Goal: Information Seeking & Learning: Learn about a topic

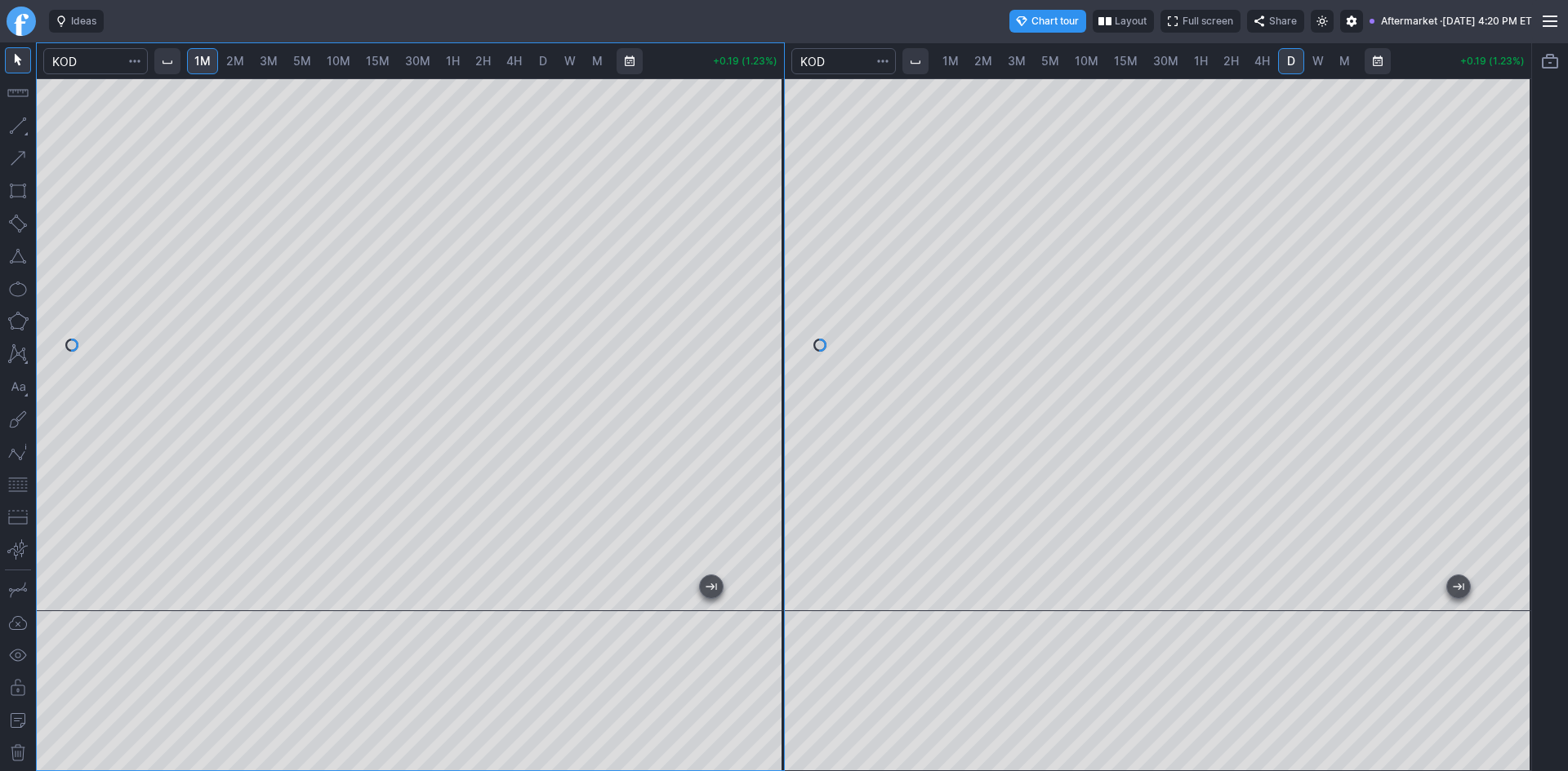
click at [752, 134] on div at bounding box center [410, 344] width 747 height 533
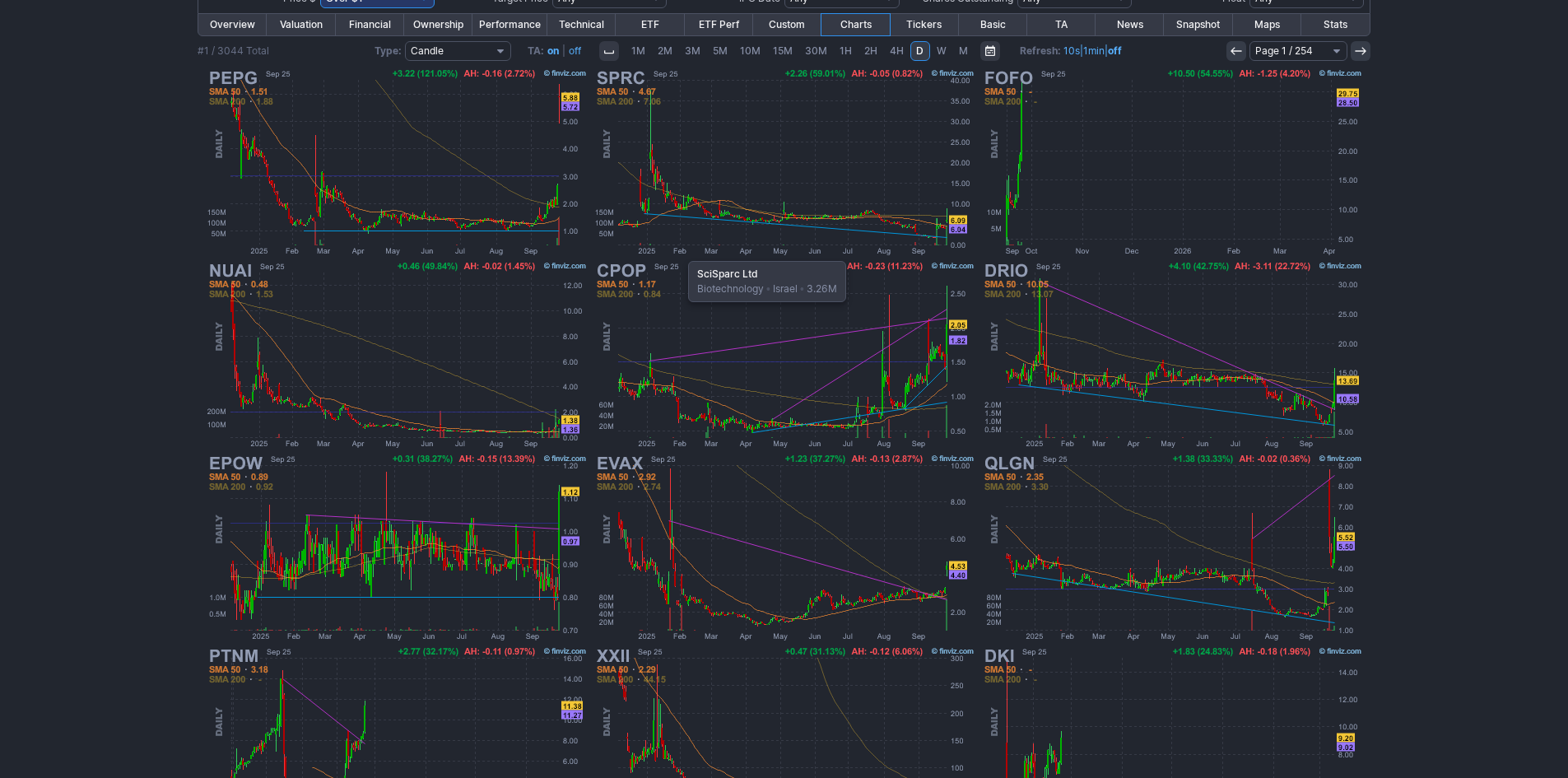
scroll to position [174, 0]
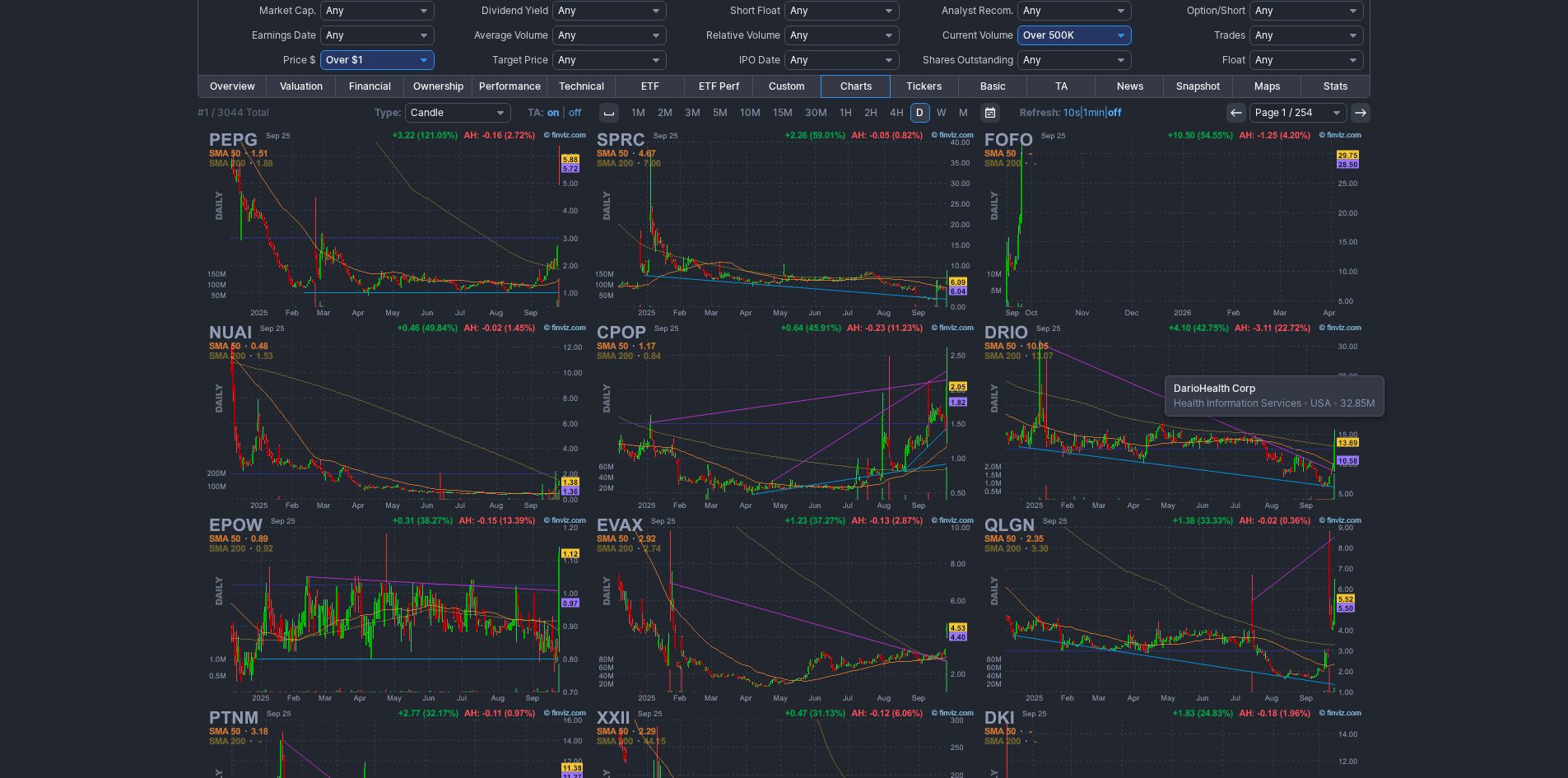
click at [1156, 367] on img at bounding box center [1172, 416] width 385 height 192
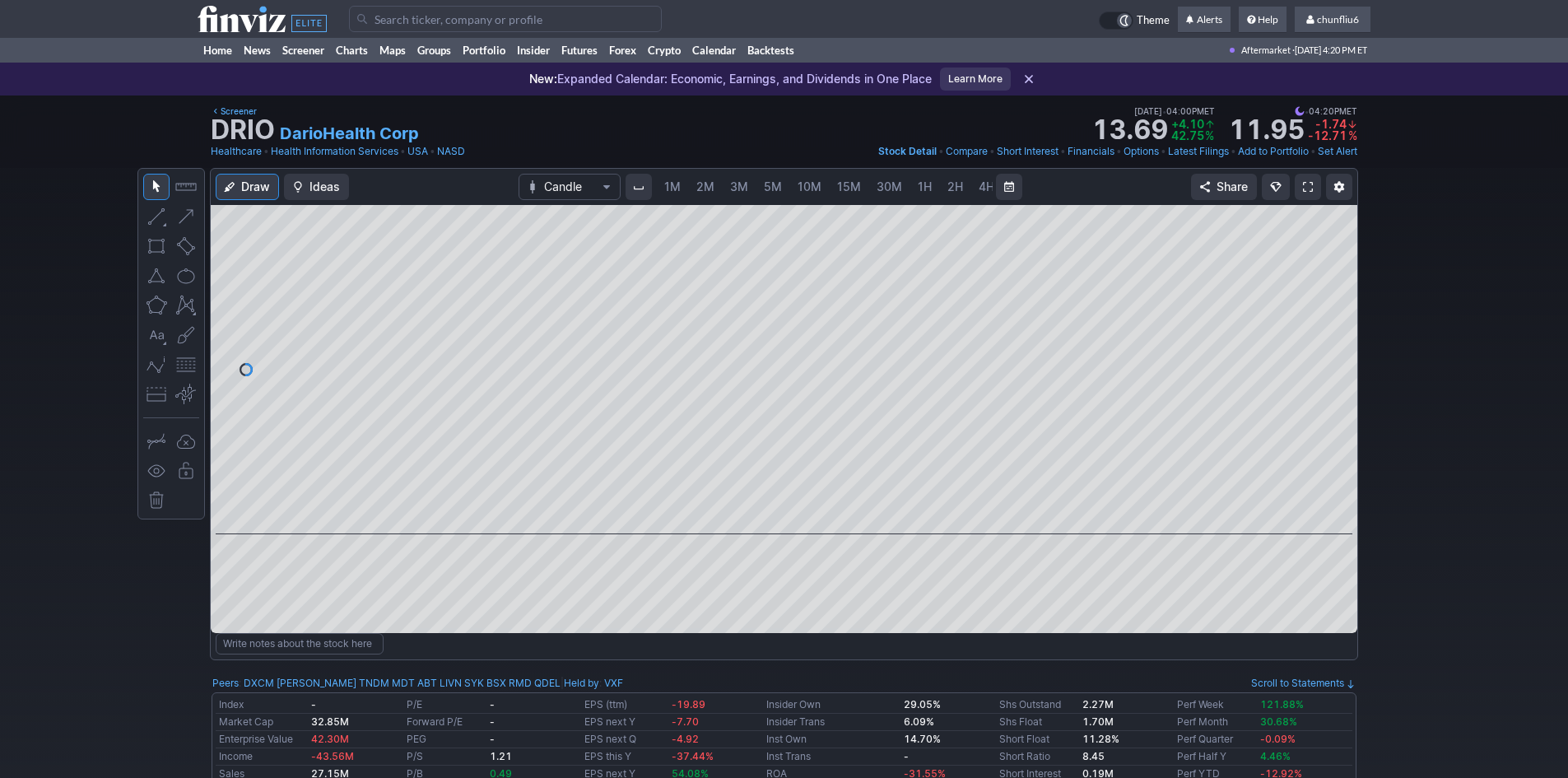
scroll to position [0, 89]
click at [681, 187] on span "5M" at bounding box center [684, 186] width 19 height 14
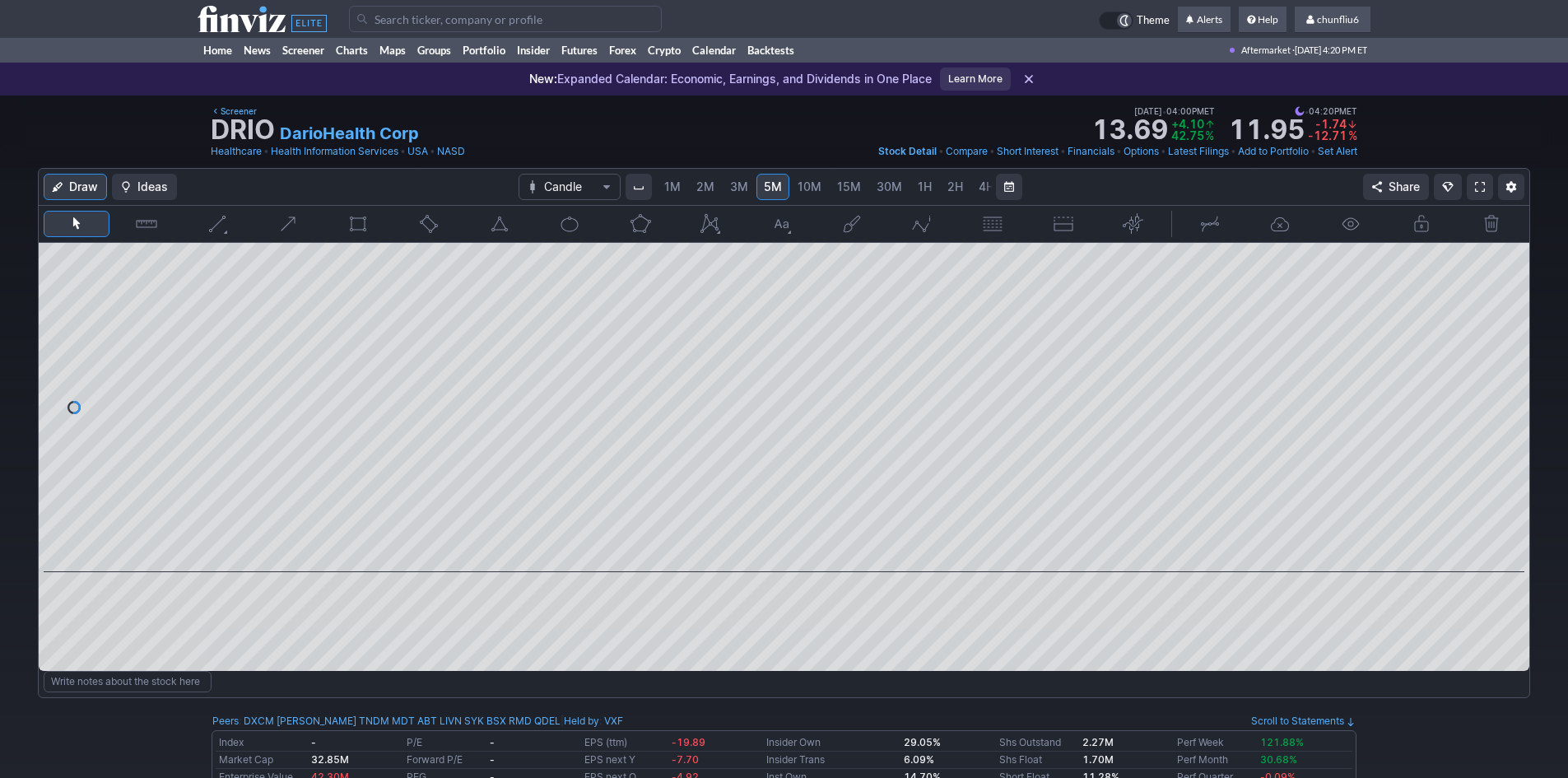
click at [676, 187] on span "1M" at bounding box center [672, 186] width 17 height 14
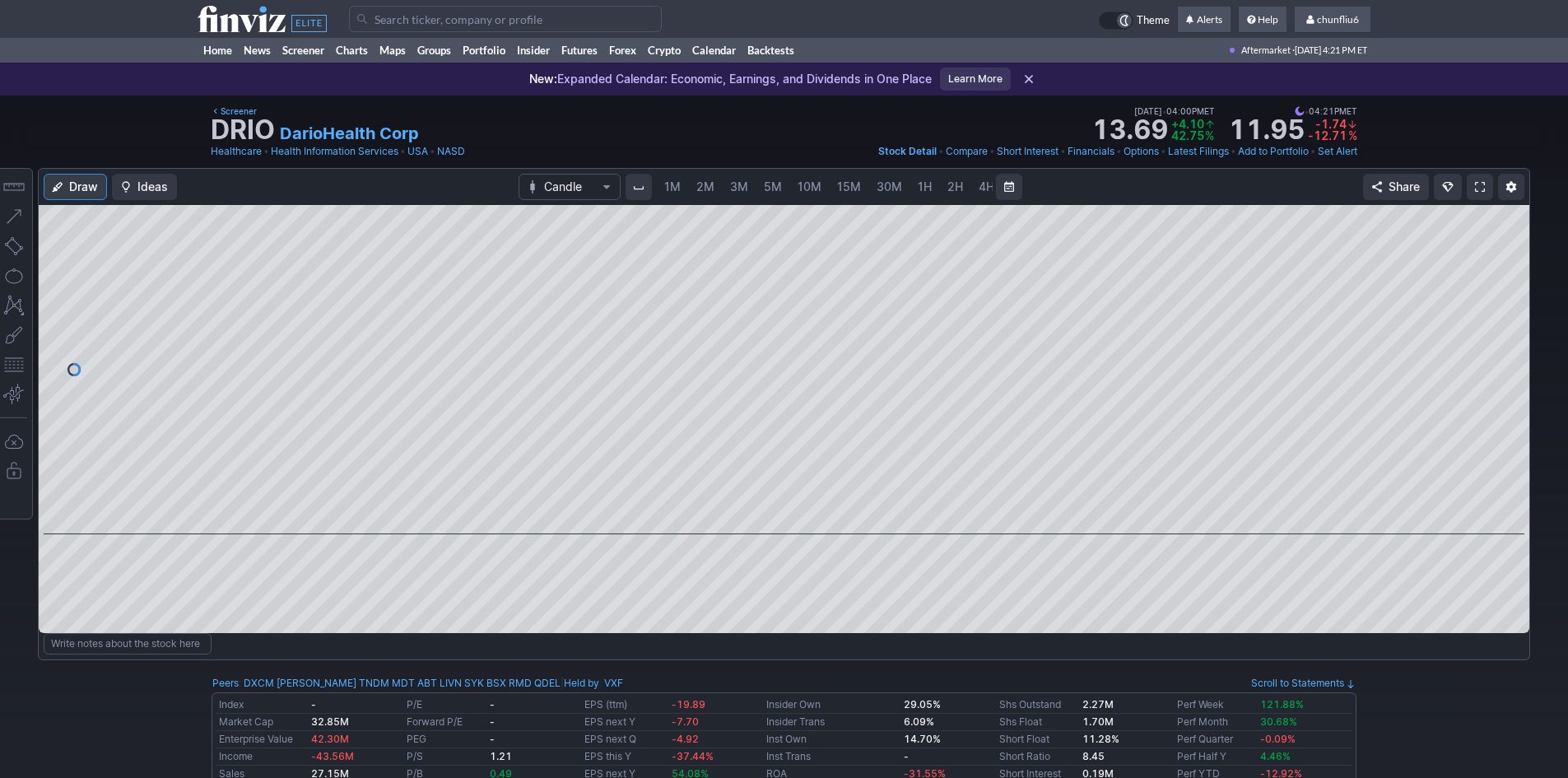
scroll to position [0, 89]
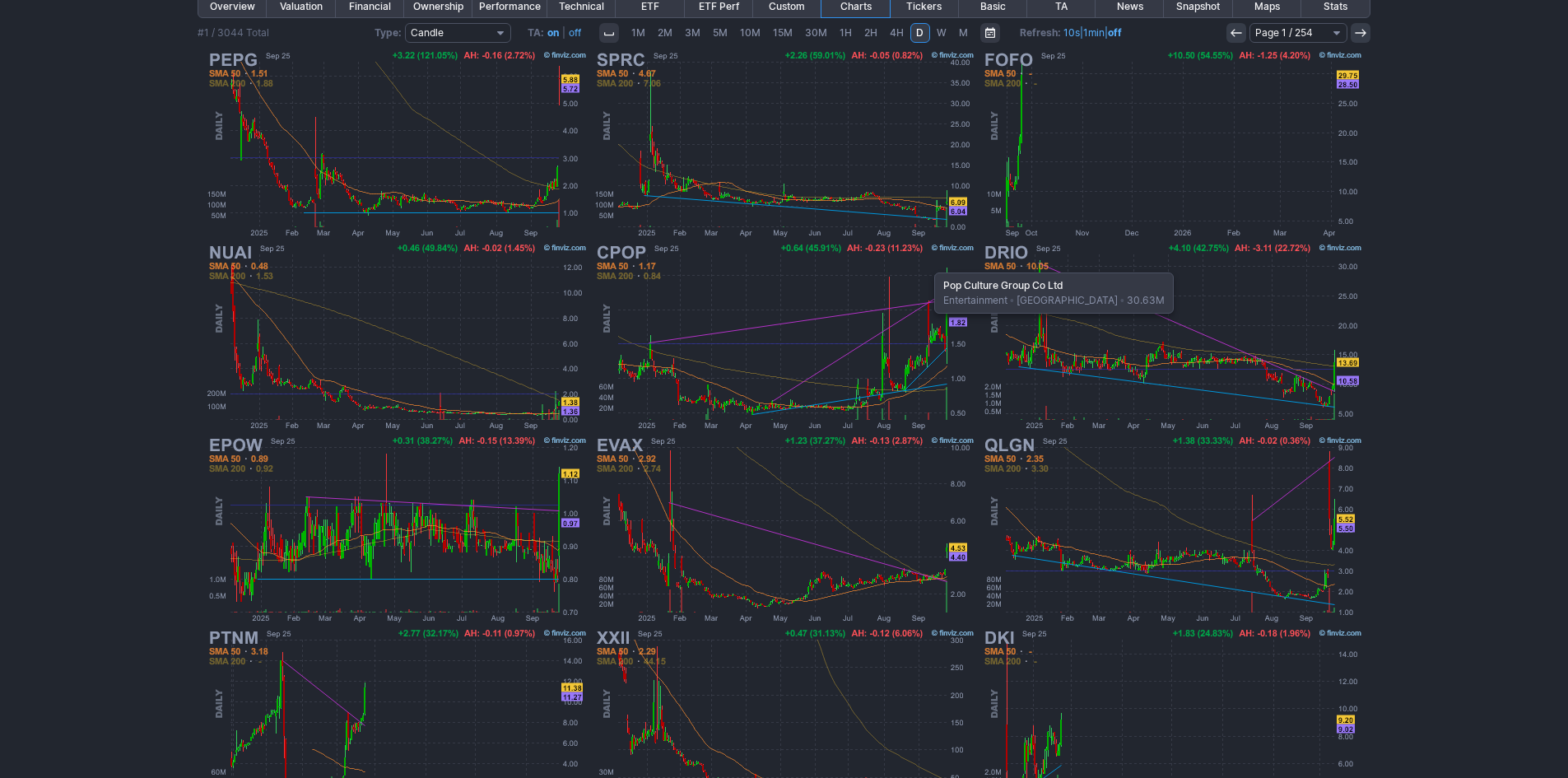
scroll to position [339, 0]
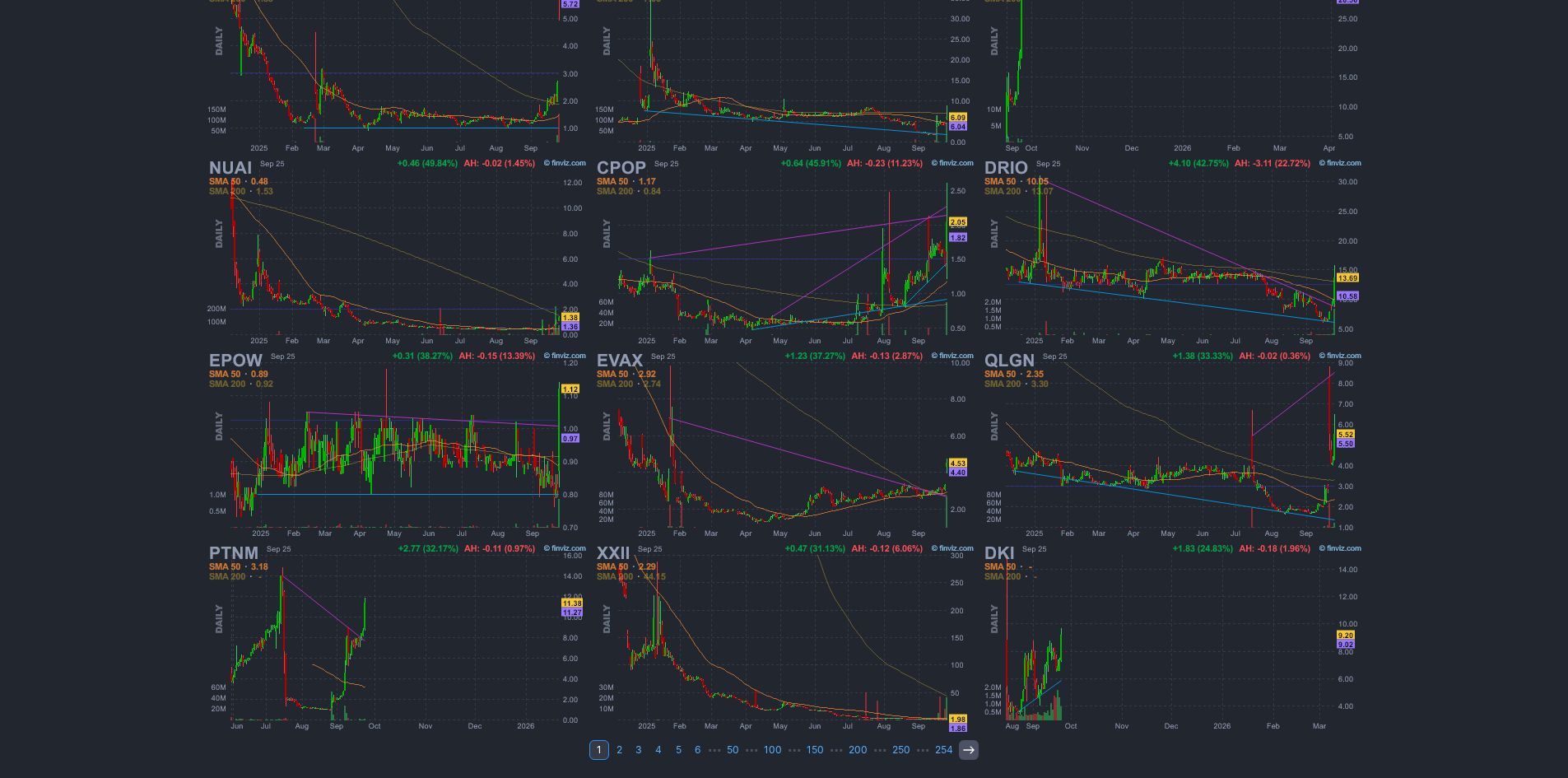
click at [970, 751] on use at bounding box center [968, 750] width 11 height 8
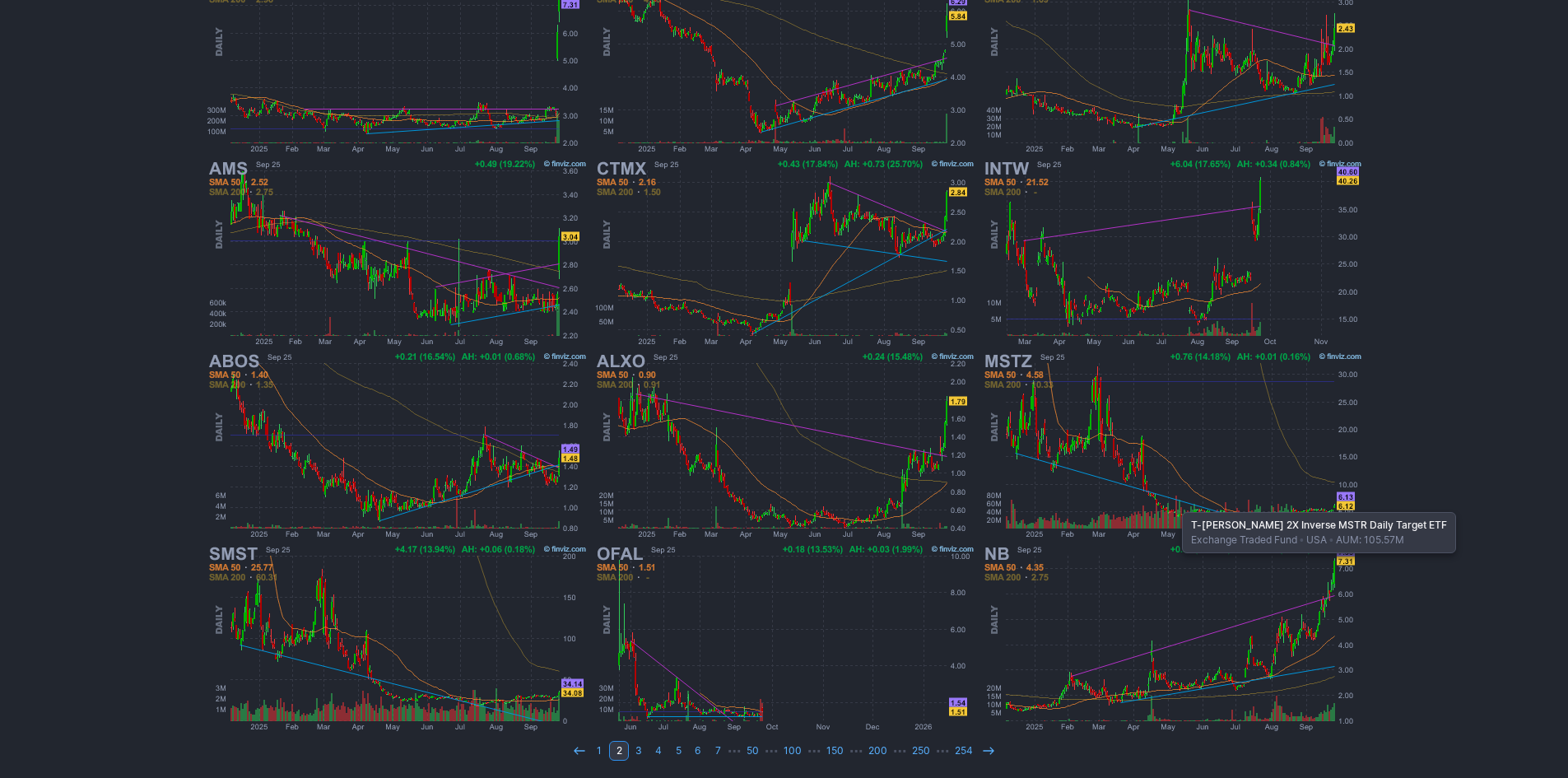
scroll to position [339, 0]
click at [986, 753] on icon at bounding box center [987, 750] width 13 height 13
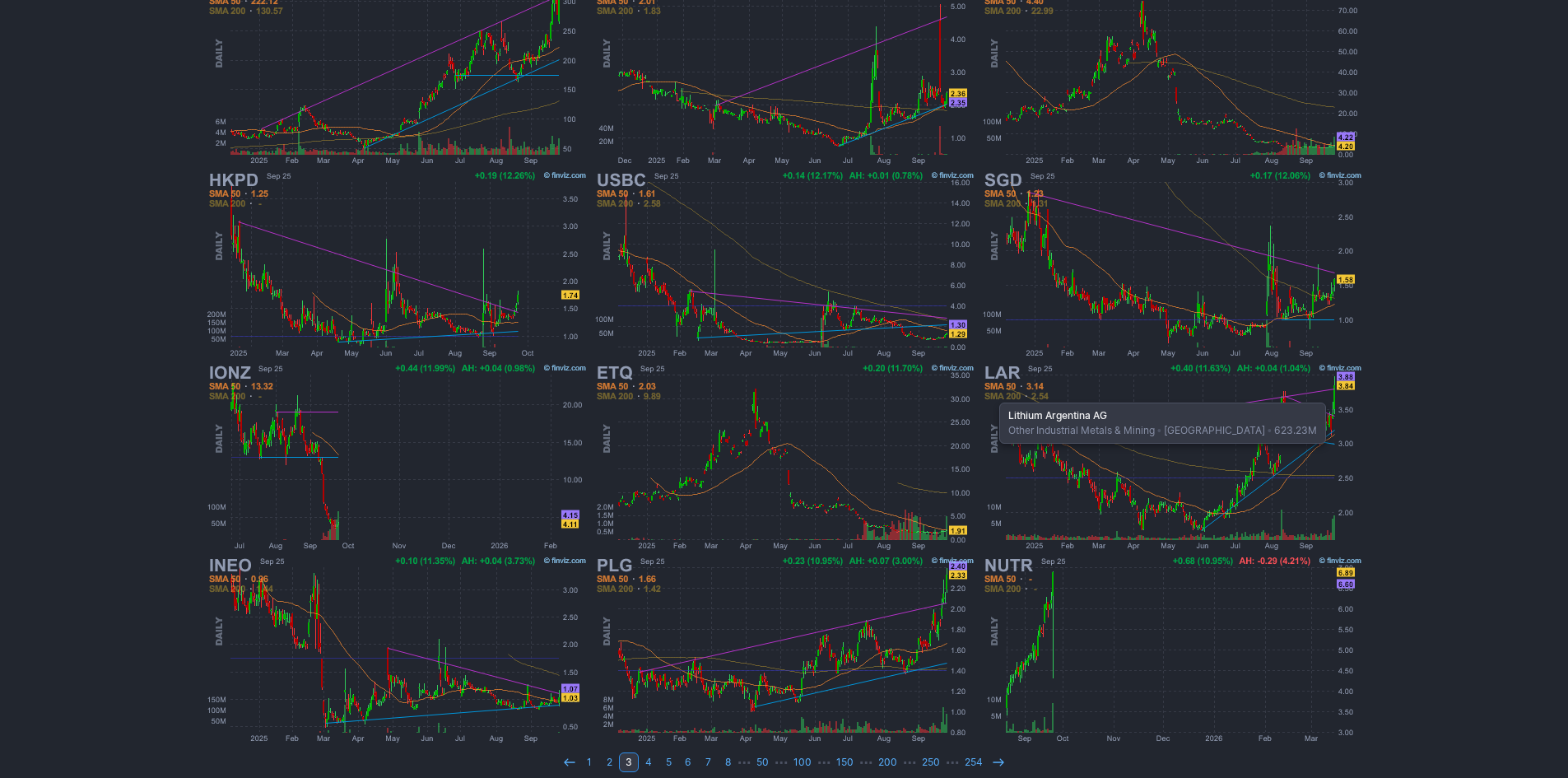
scroll to position [329, 0]
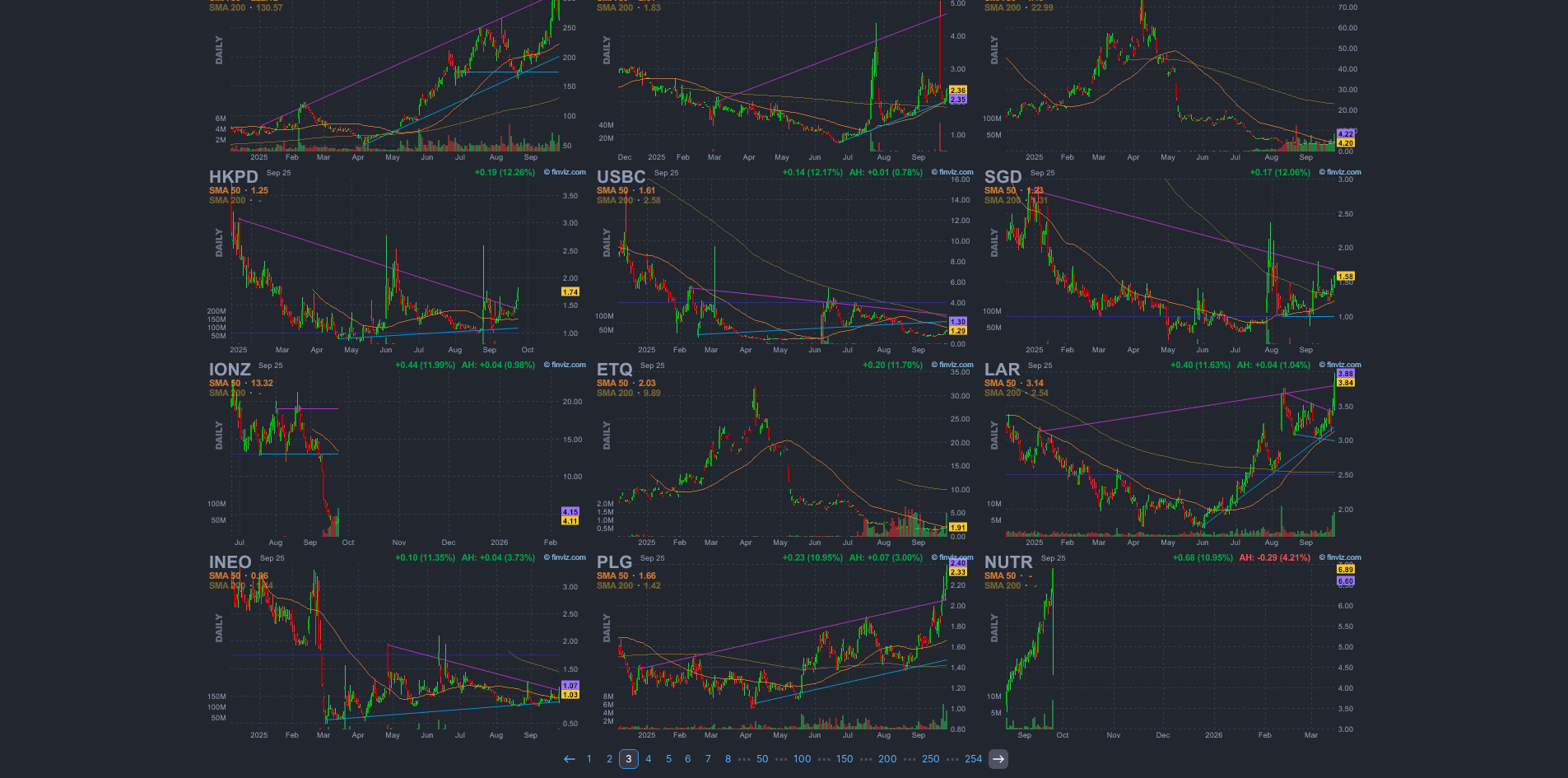
click at [998, 760] on icon at bounding box center [998, 758] width 13 height 13
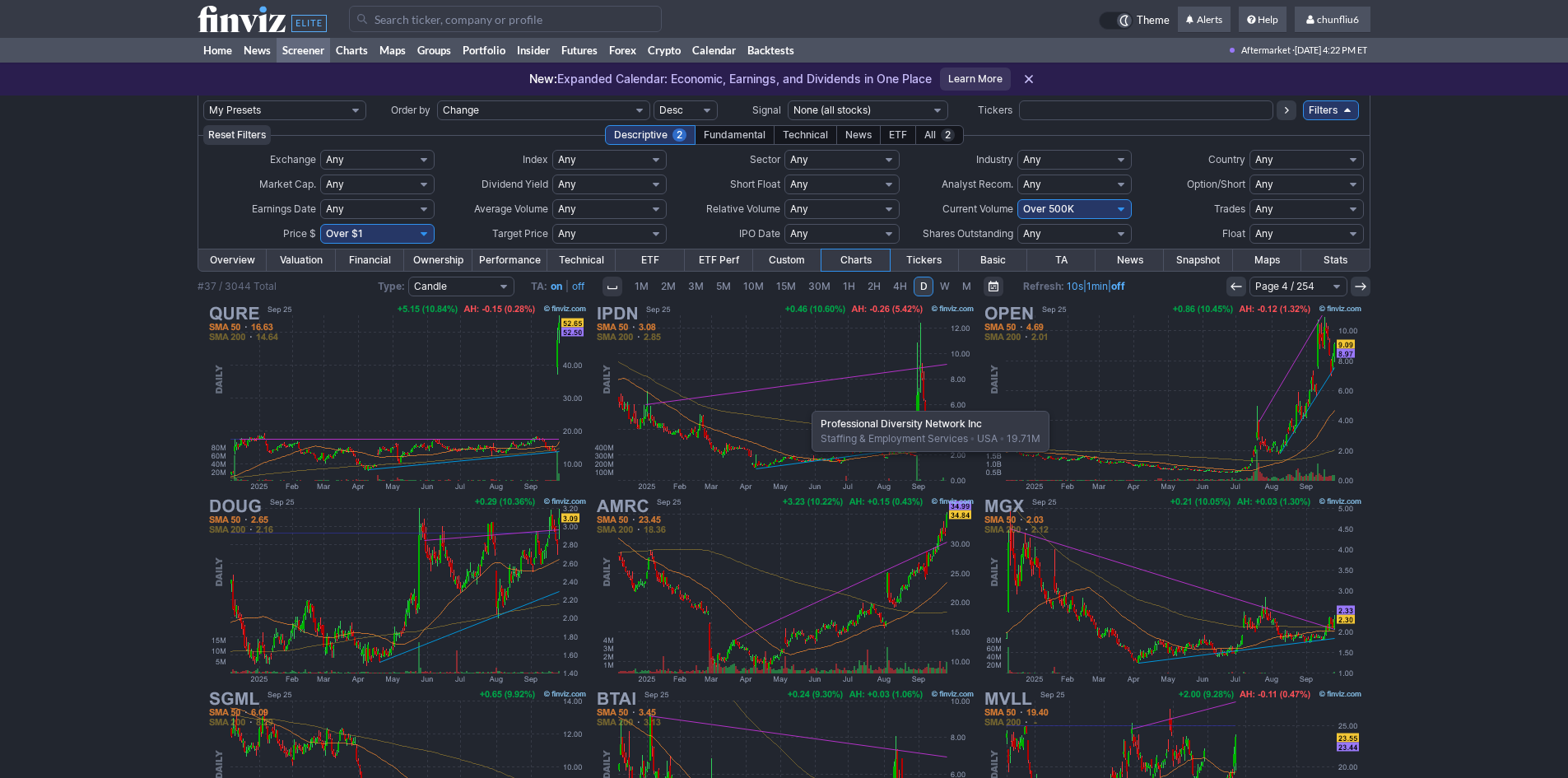
click at [803, 403] on img at bounding box center [784, 397] width 385 height 192
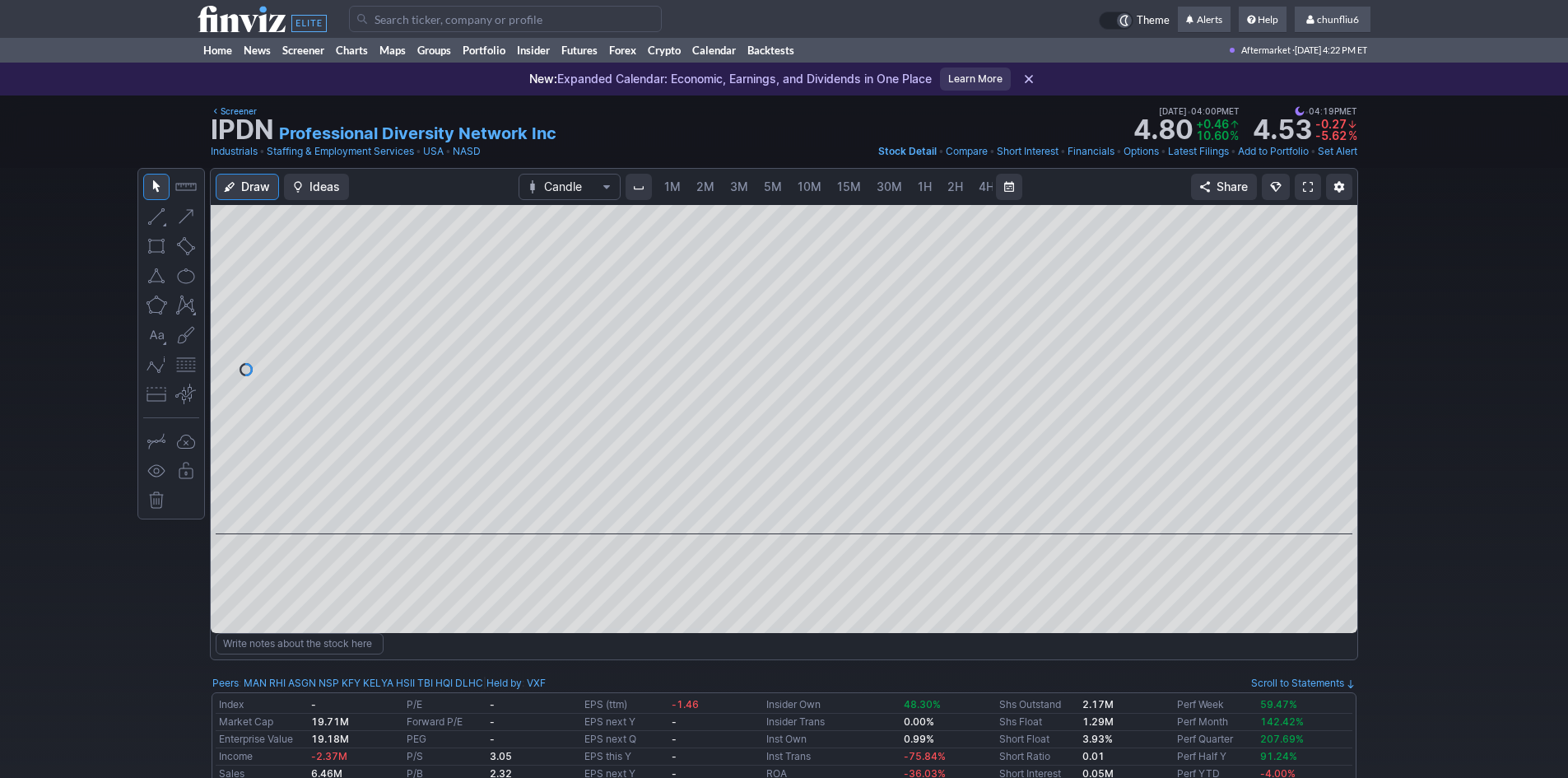
scroll to position [0, 89]
click at [675, 184] on span "5M" at bounding box center [684, 186] width 19 height 14
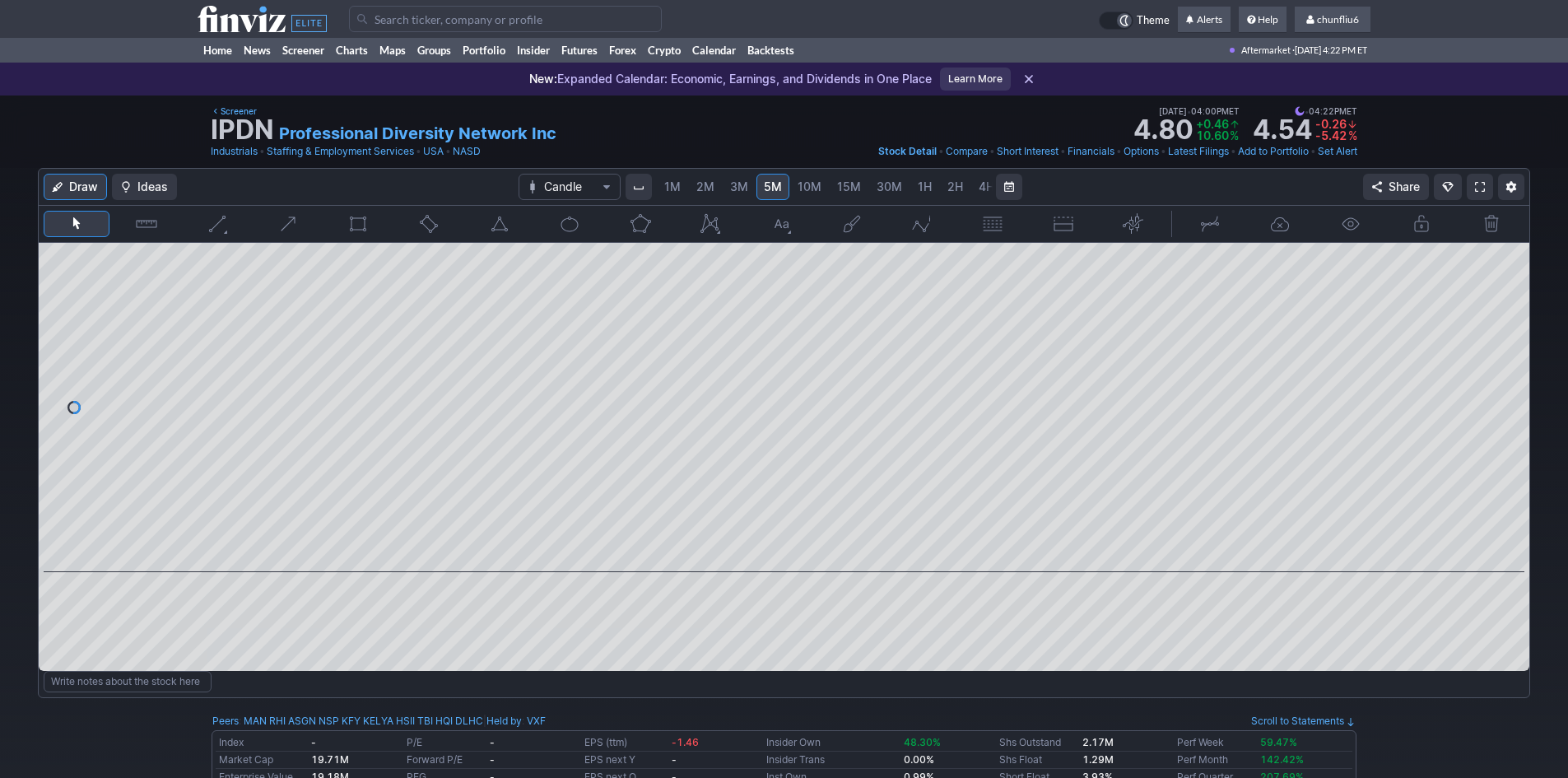
click at [797, 185] on span "10M" at bounding box center [809, 186] width 23 height 14
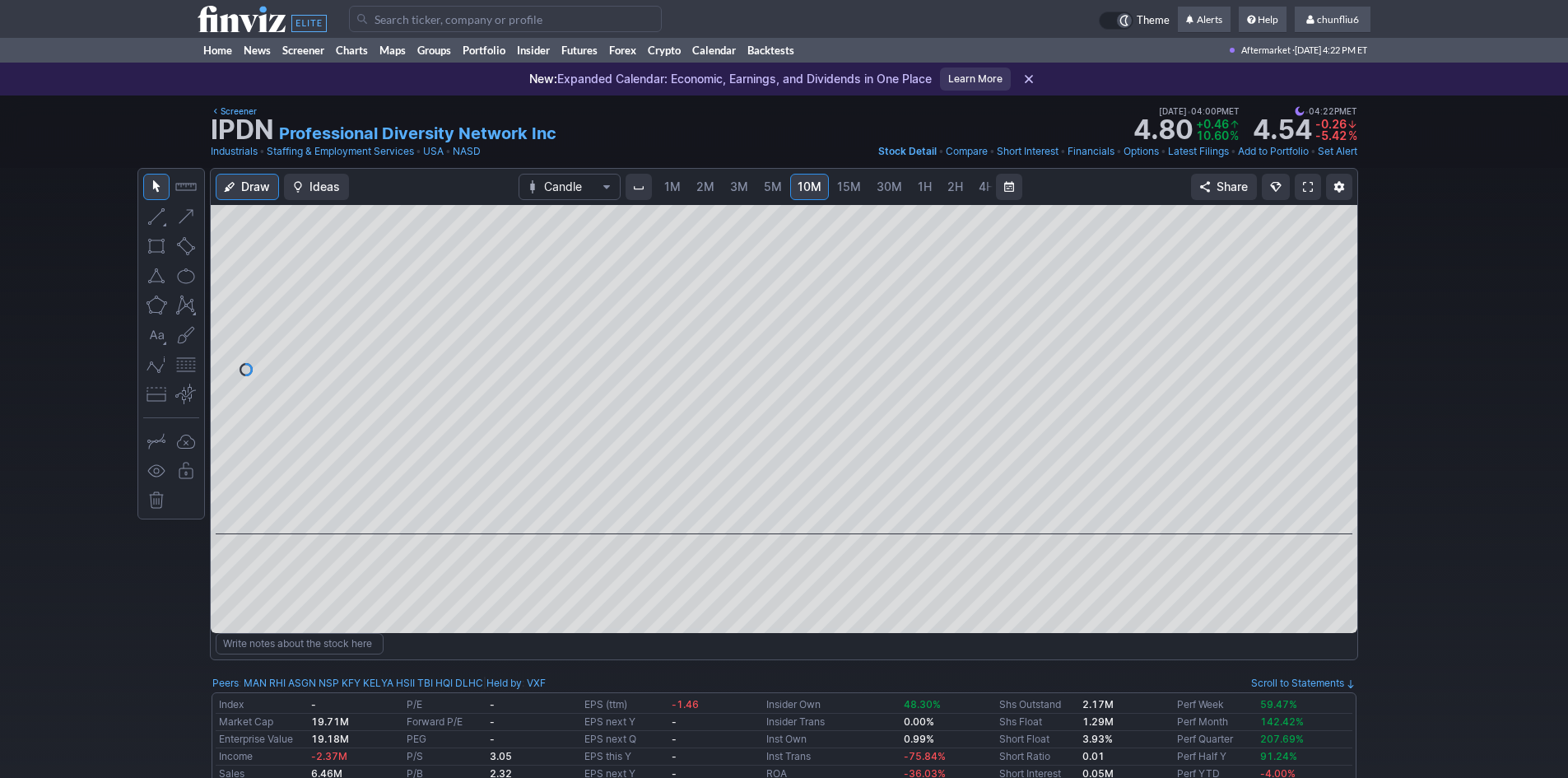
drag, startPoint x: 1334, startPoint y: 382, endPoint x: 1328, endPoint y: 371, distance: 12.5
click at [1328, 371] on div at bounding box center [1340, 365] width 34 height 288
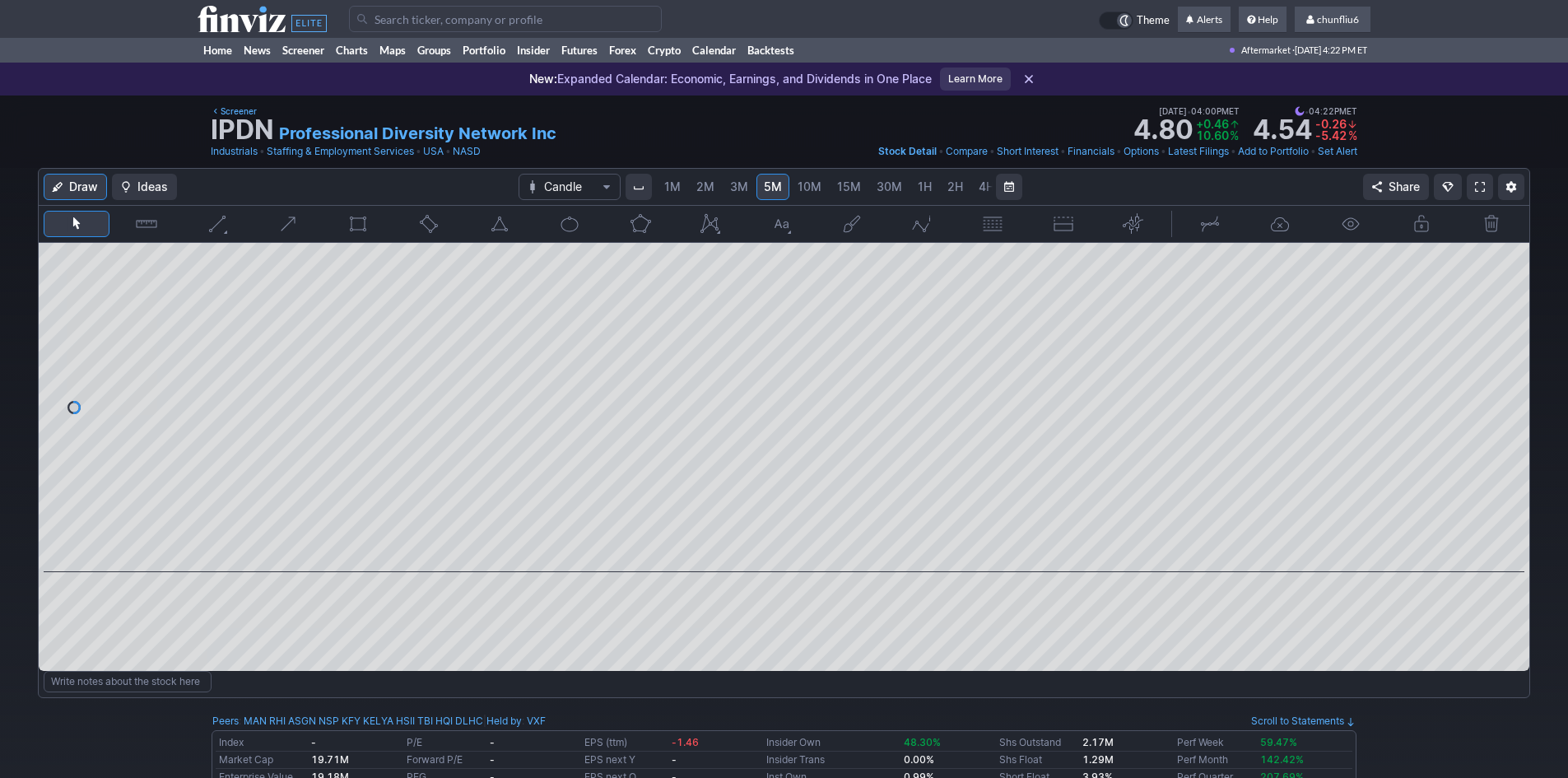
scroll to position [0, 89]
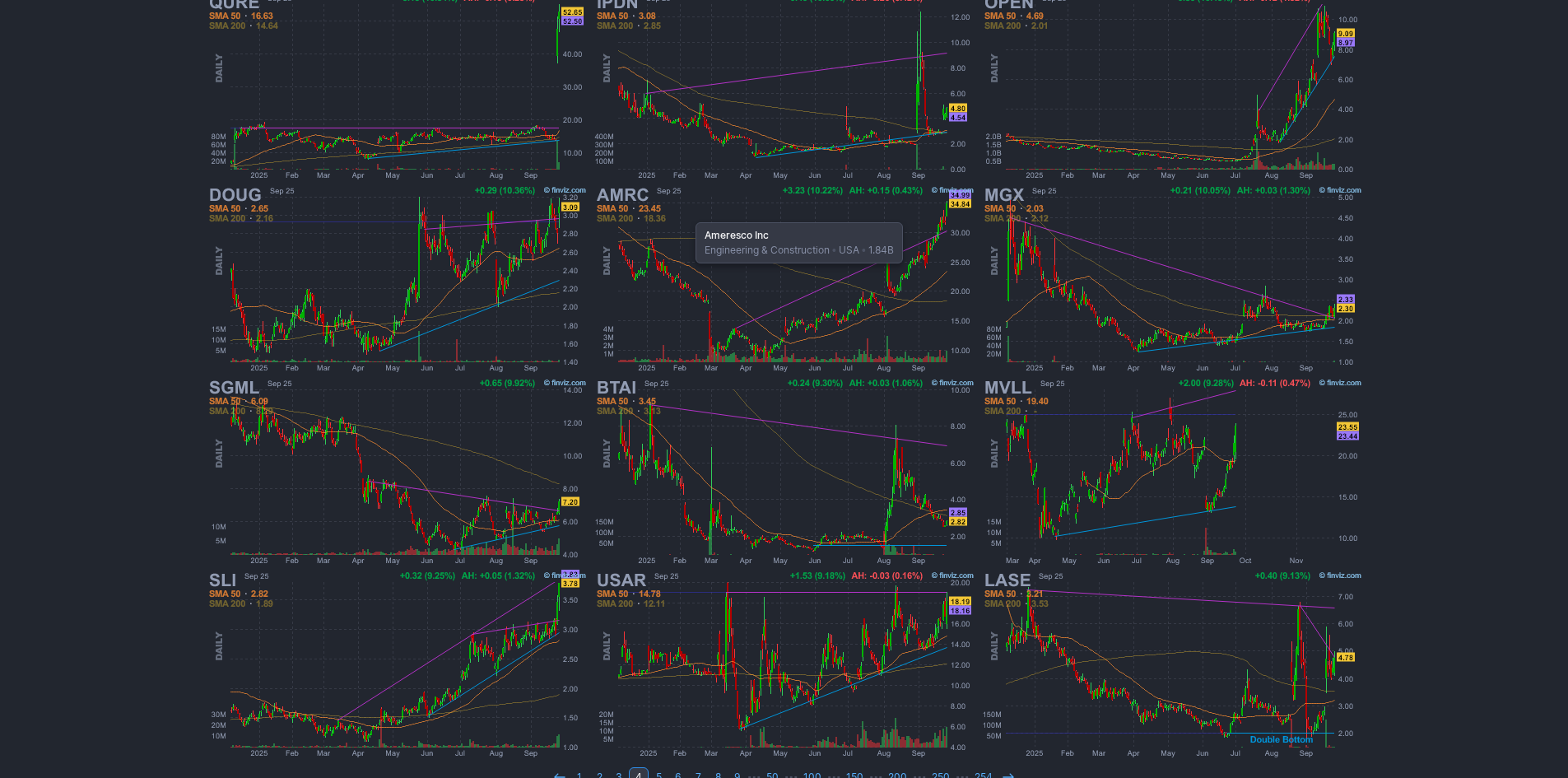
scroll to position [339, 0]
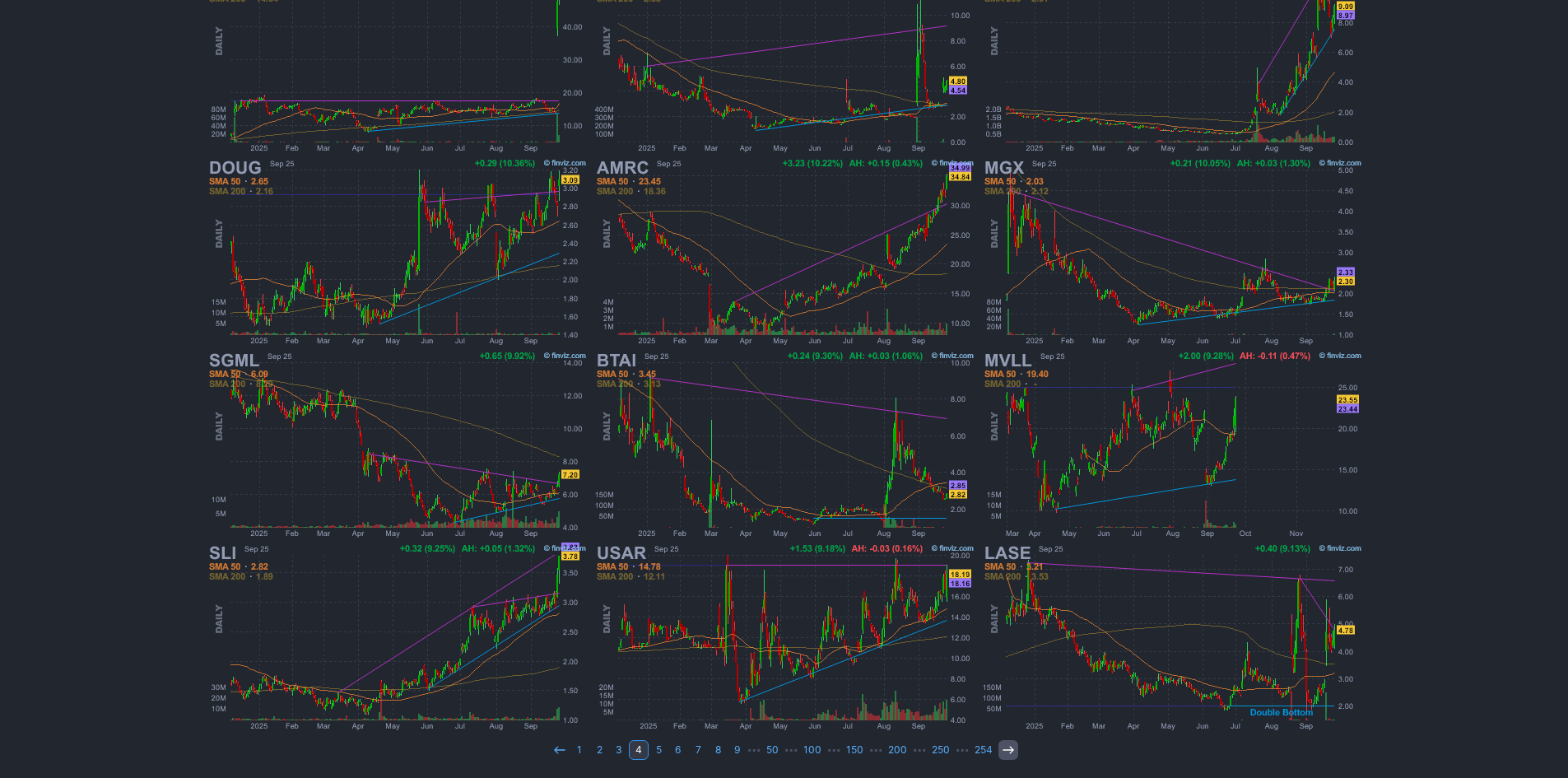
click at [1007, 749] on icon at bounding box center [1008, 750] width 13 height 13
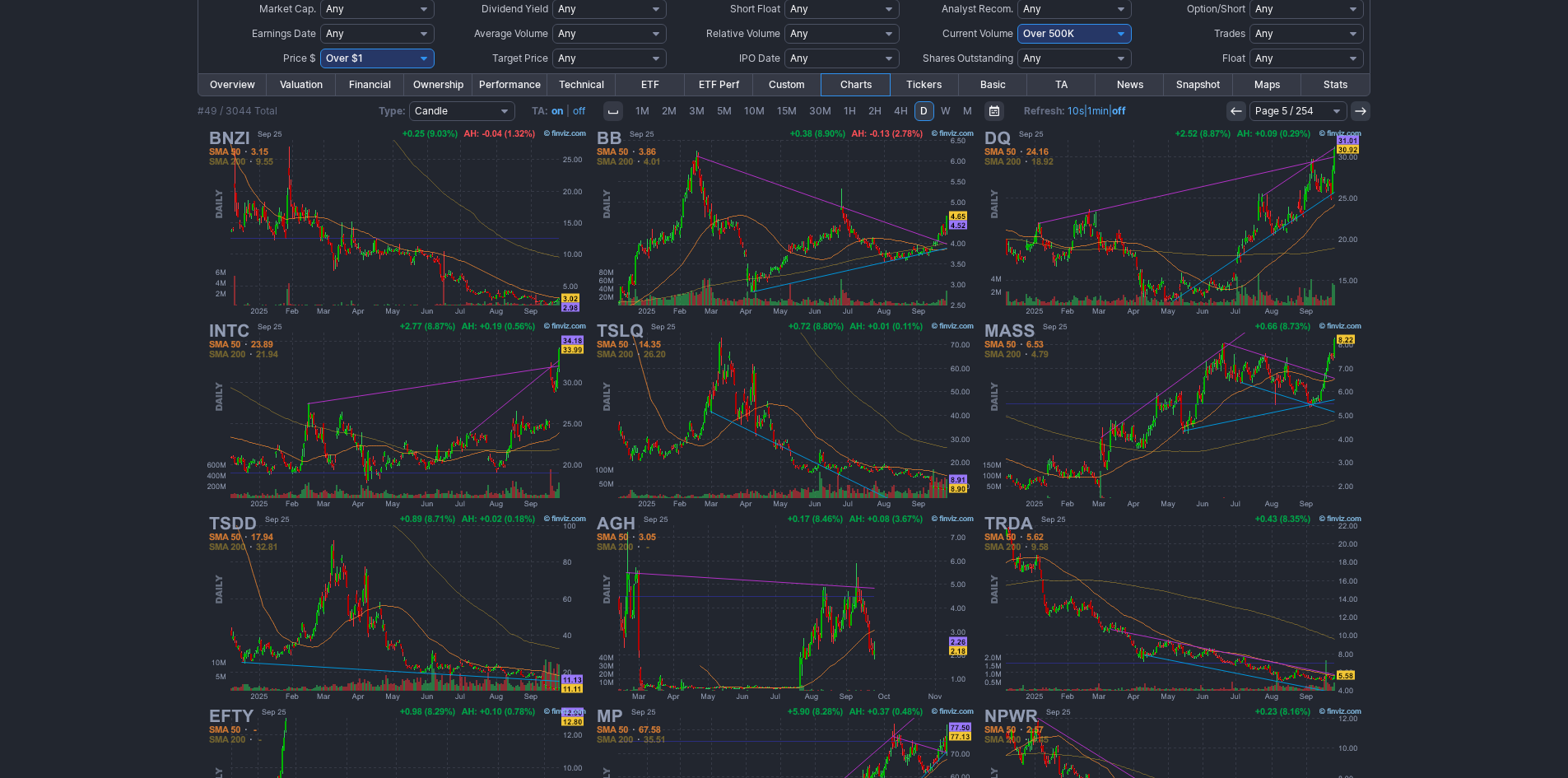
scroll to position [329, 0]
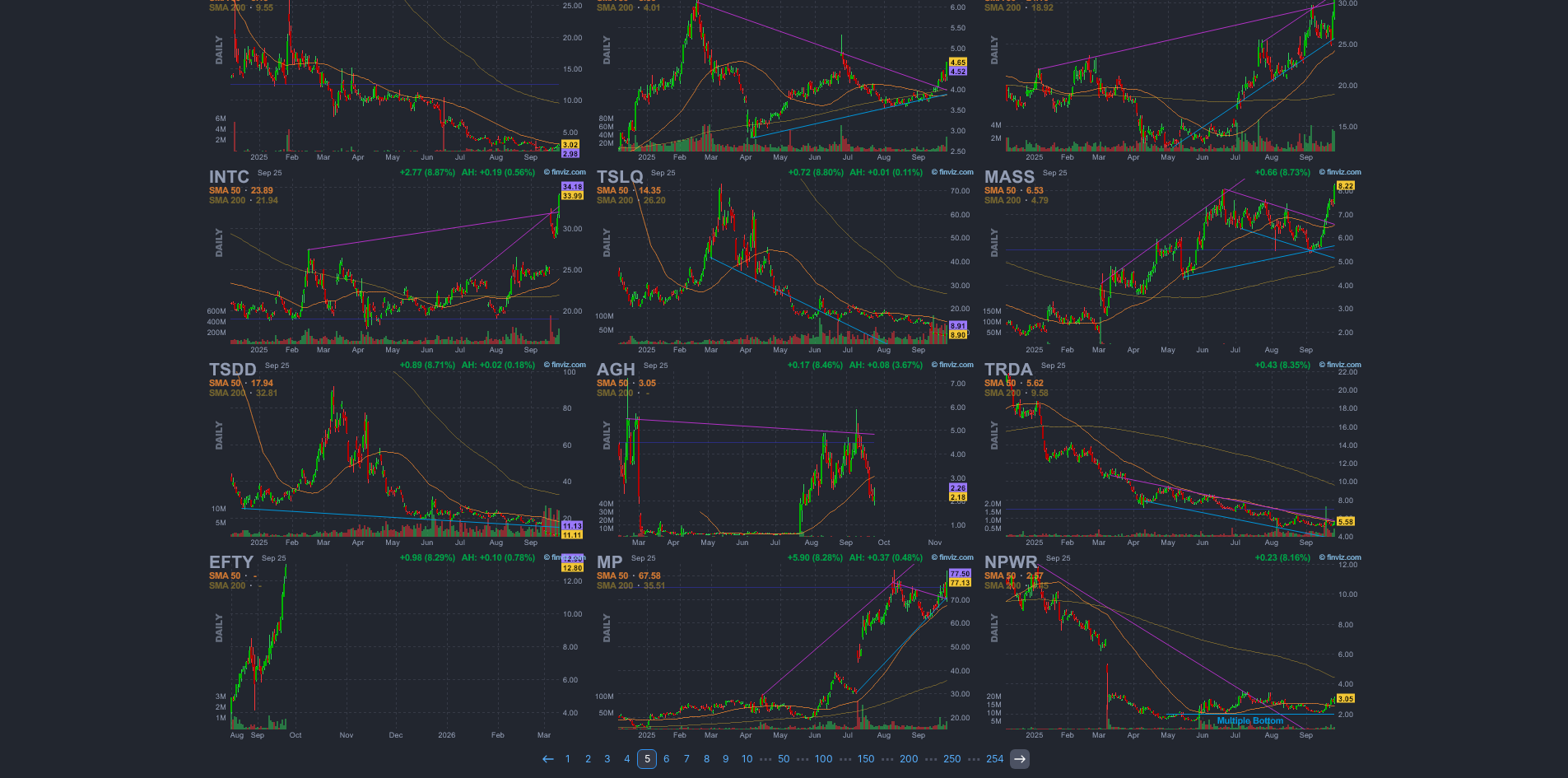
click at [1010, 760] on link at bounding box center [1020, 759] width 20 height 20
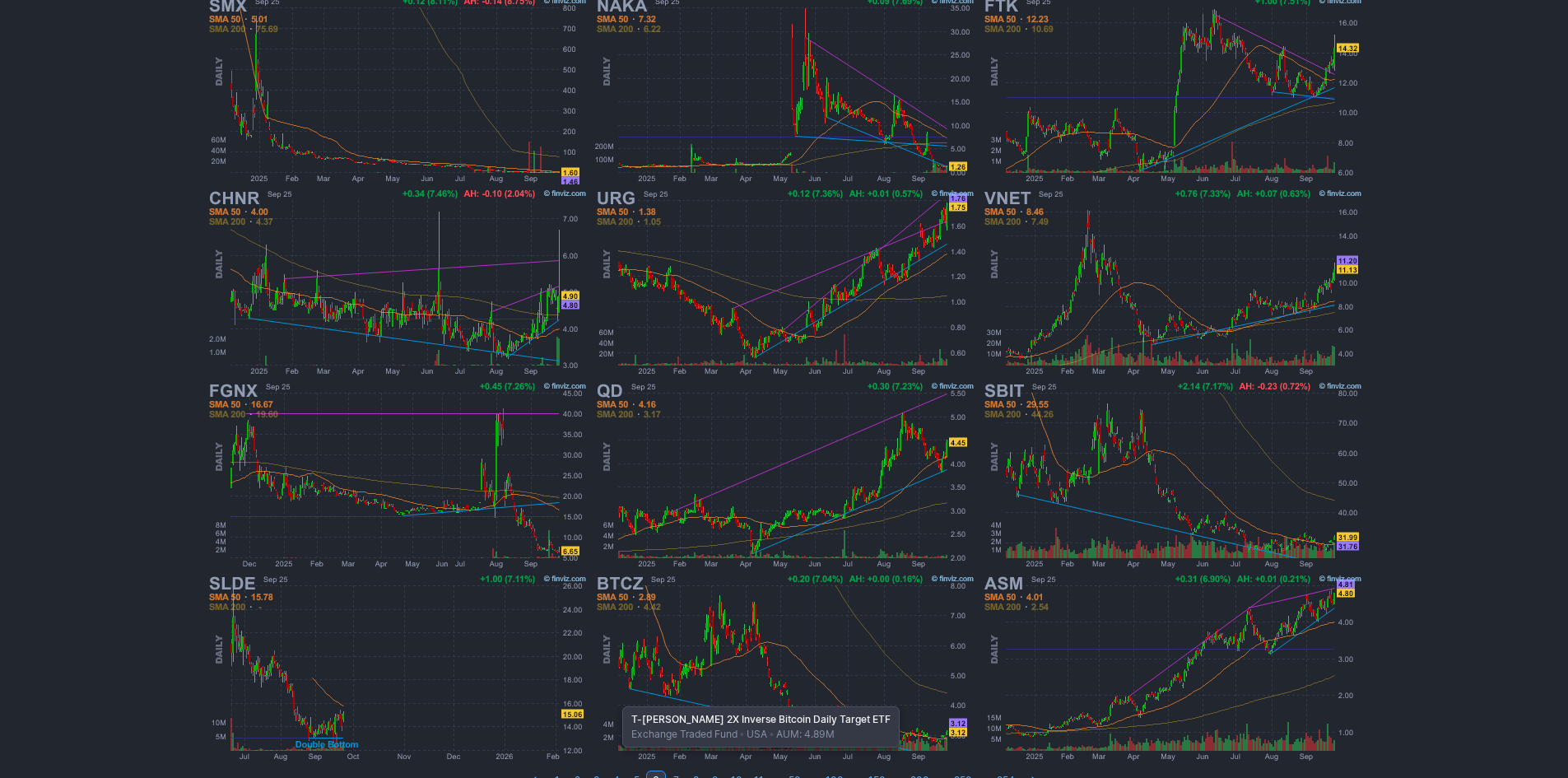
scroll to position [339, 0]
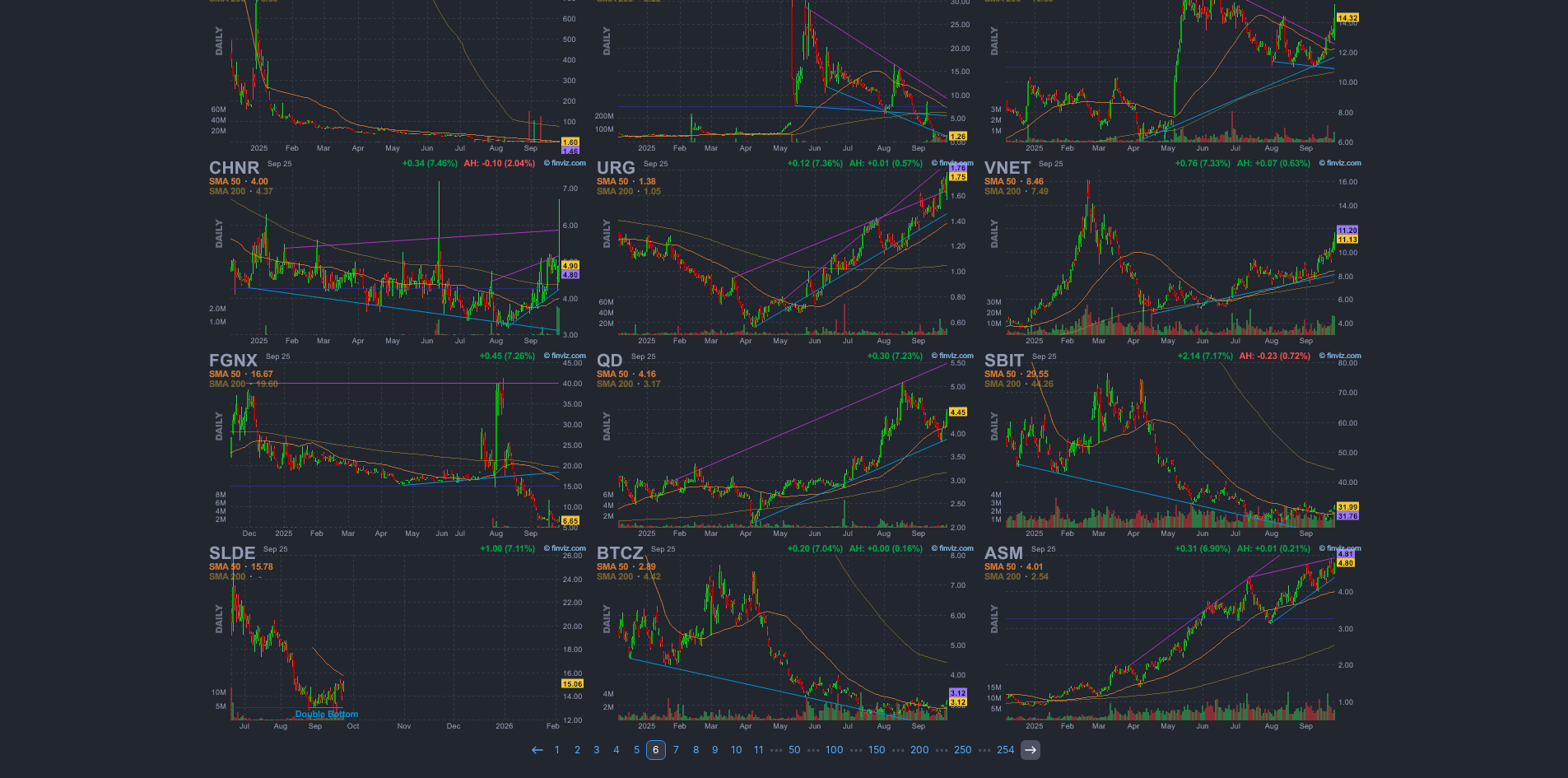
click at [1025, 755] on icon at bounding box center [1029, 750] width 13 height 13
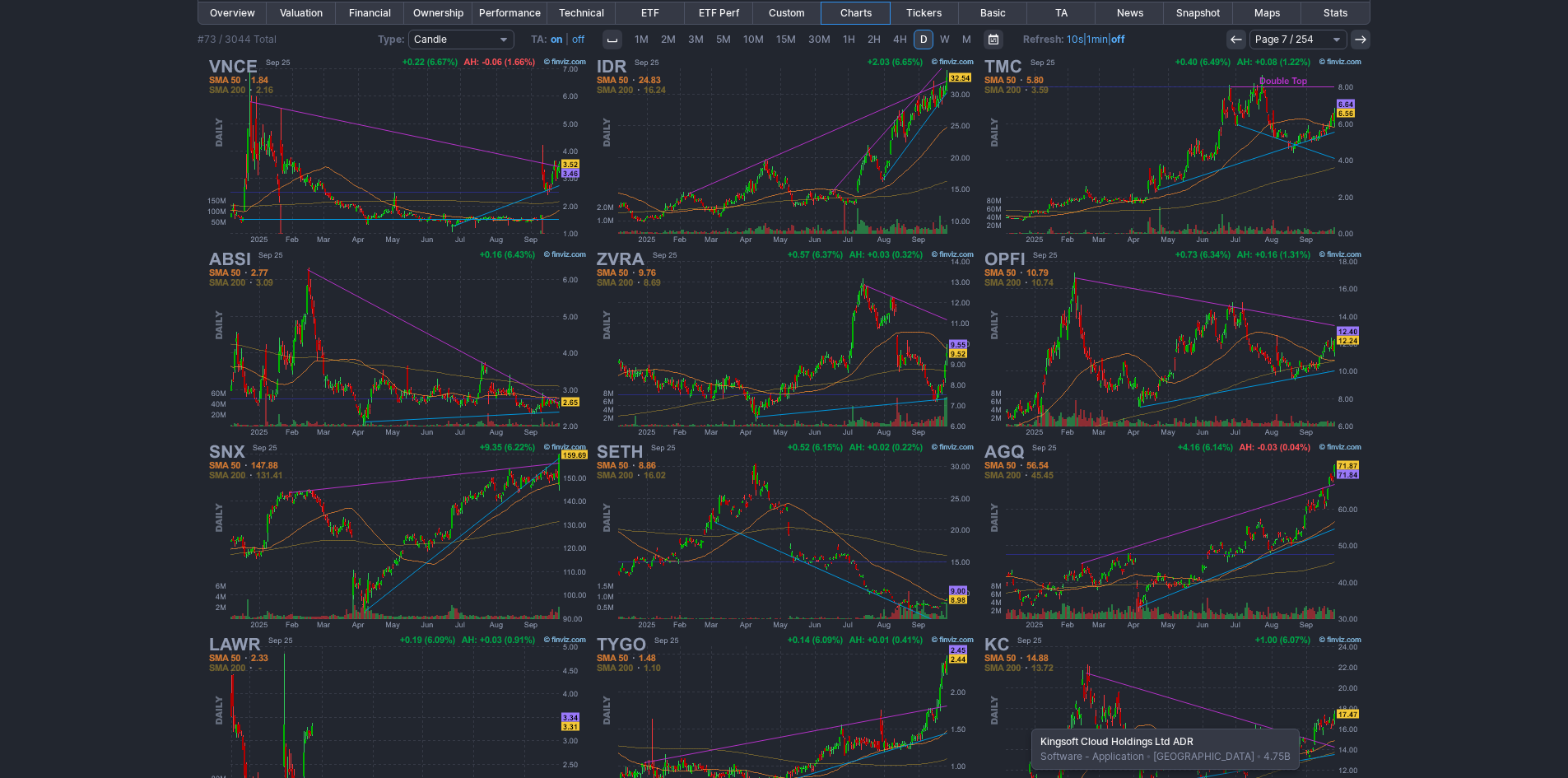
scroll to position [339, 0]
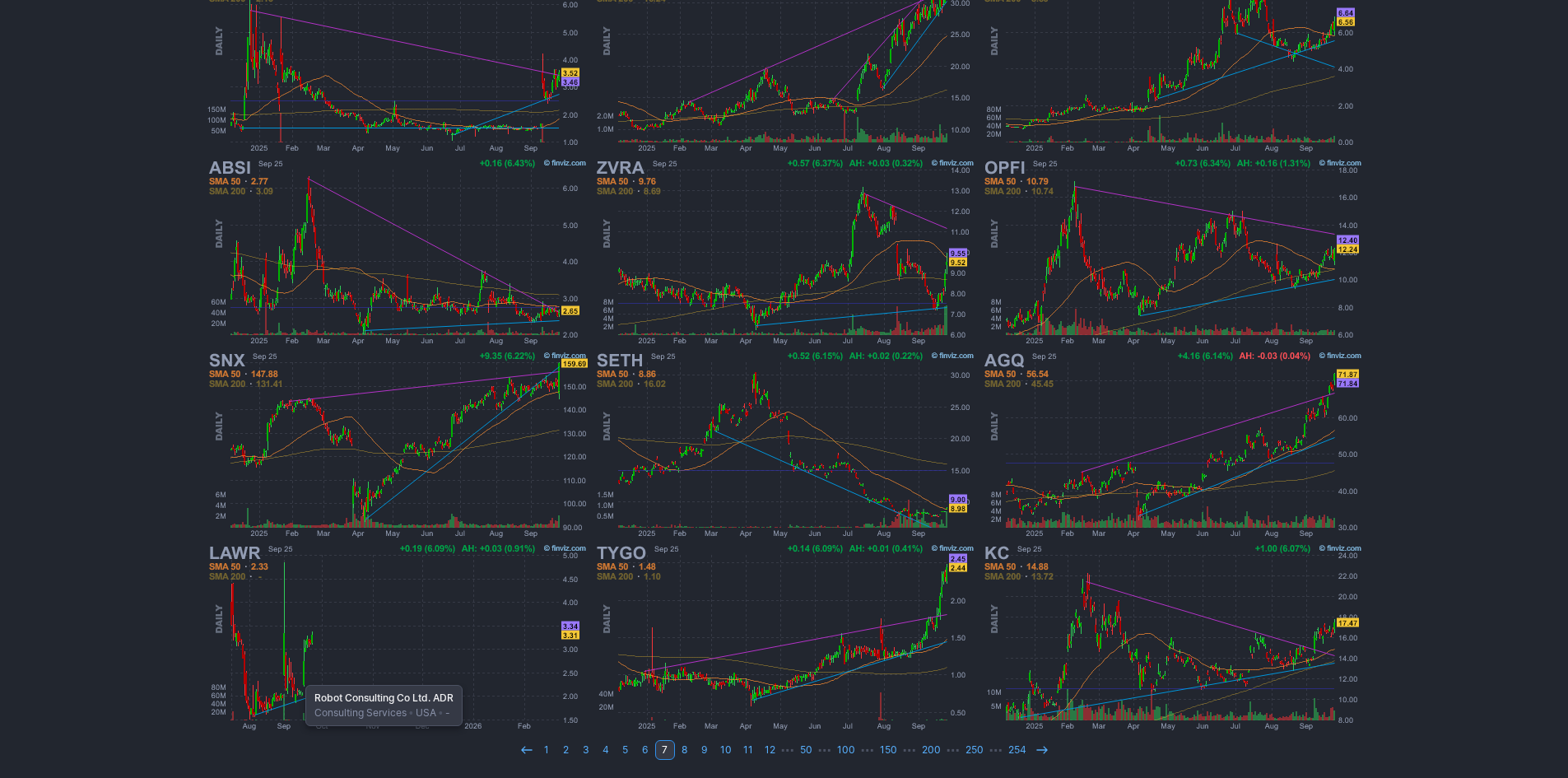
click at [298, 676] on img at bounding box center [396, 636] width 385 height 192
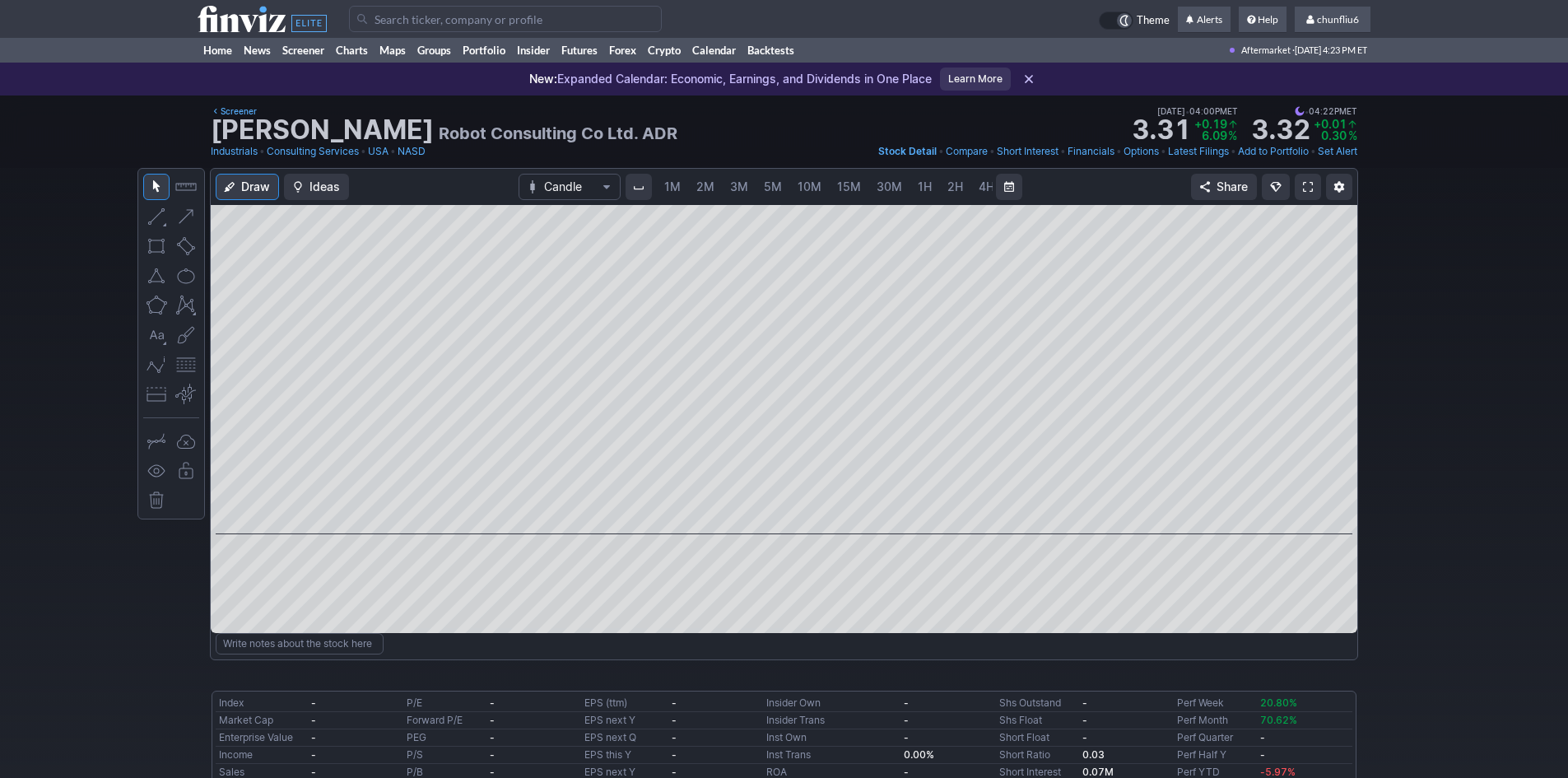
scroll to position [0, 89]
click at [685, 186] on span "5M" at bounding box center [684, 186] width 19 height 14
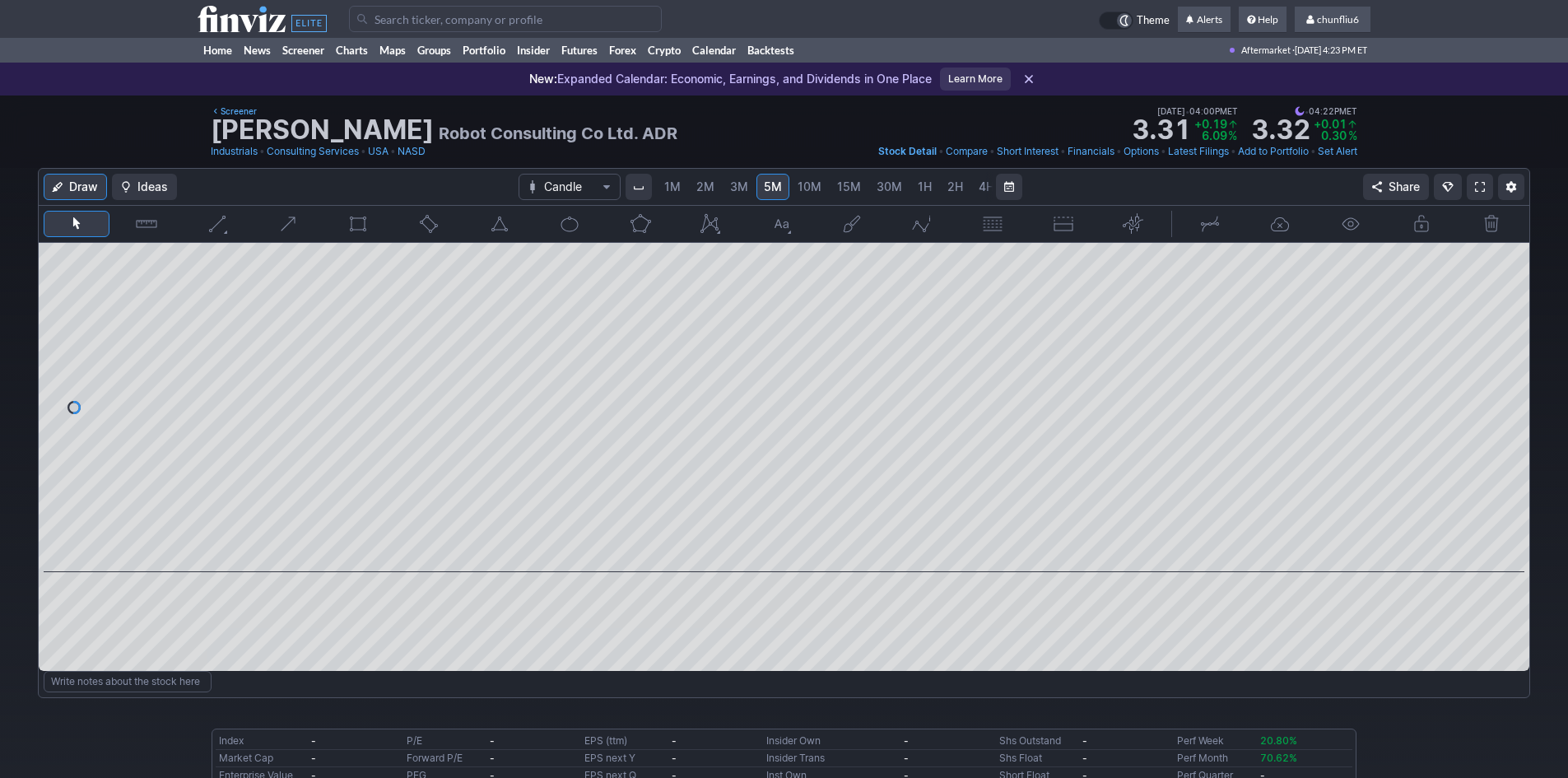
click at [1467, 360] on div at bounding box center [784, 407] width 1491 height 329
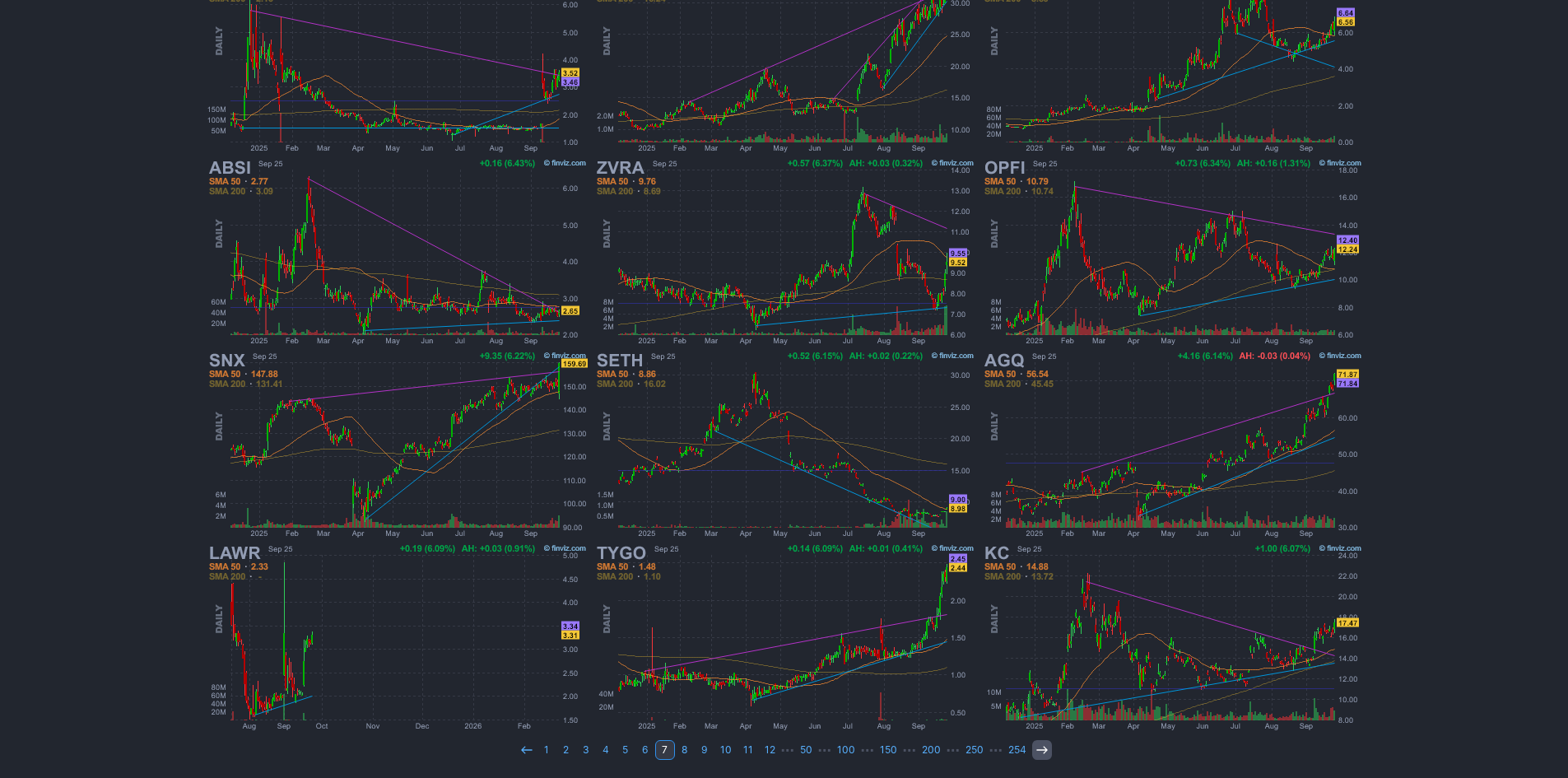
click at [1035, 752] on icon at bounding box center [1041, 750] width 13 height 13
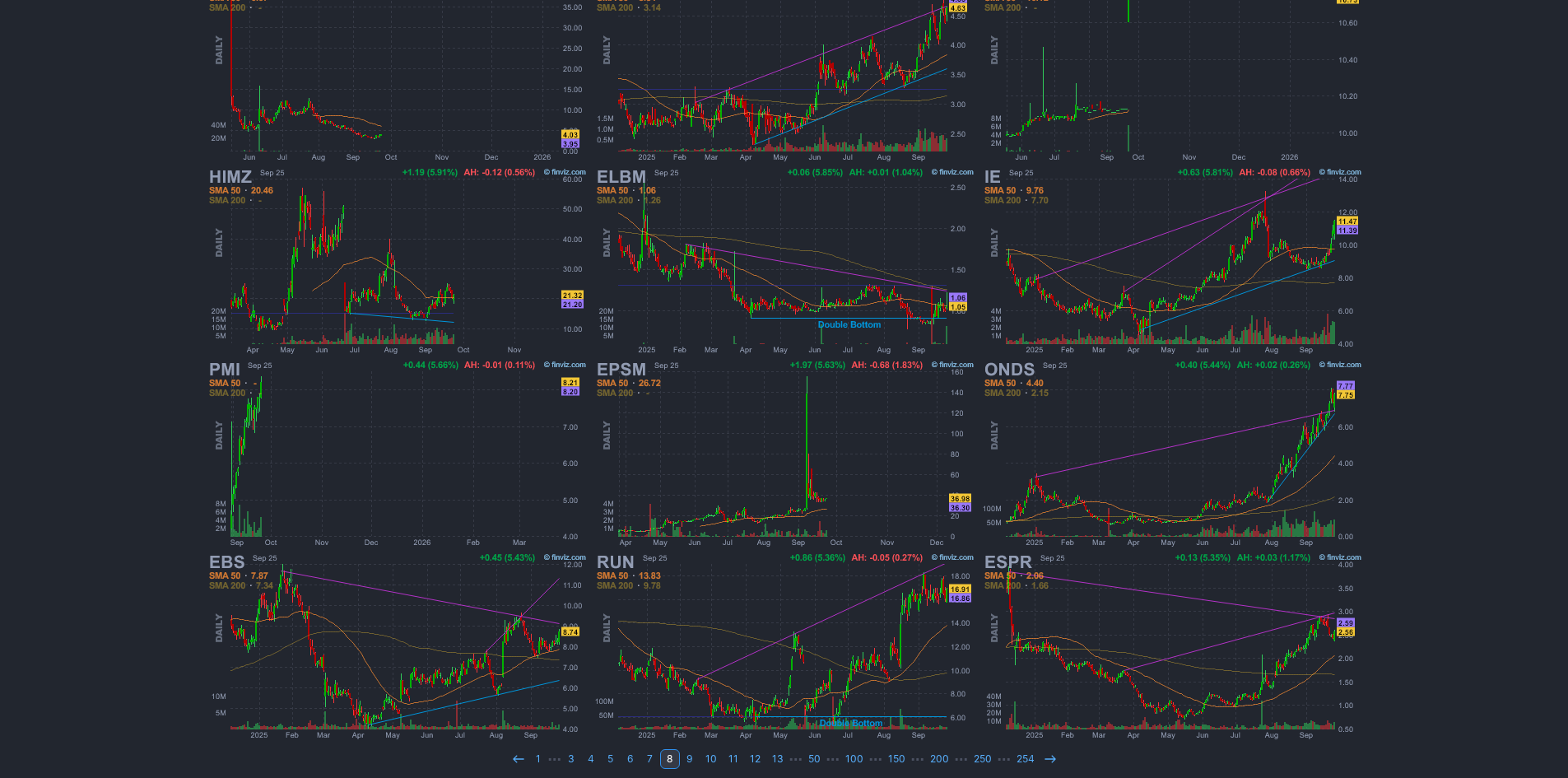
scroll to position [339, 0]
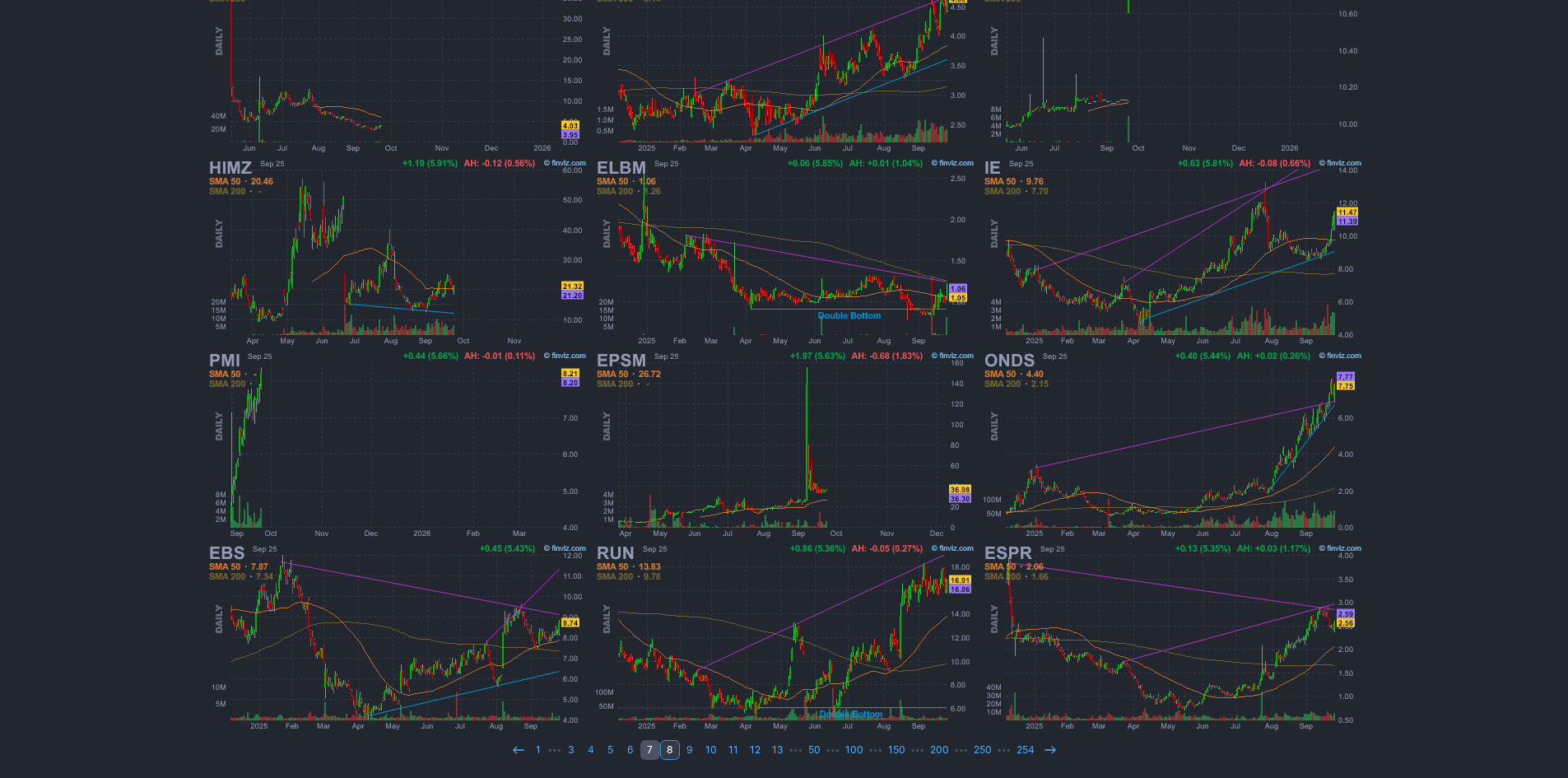
click at [651, 748] on link "7" at bounding box center [650, 750] width 20 height 20
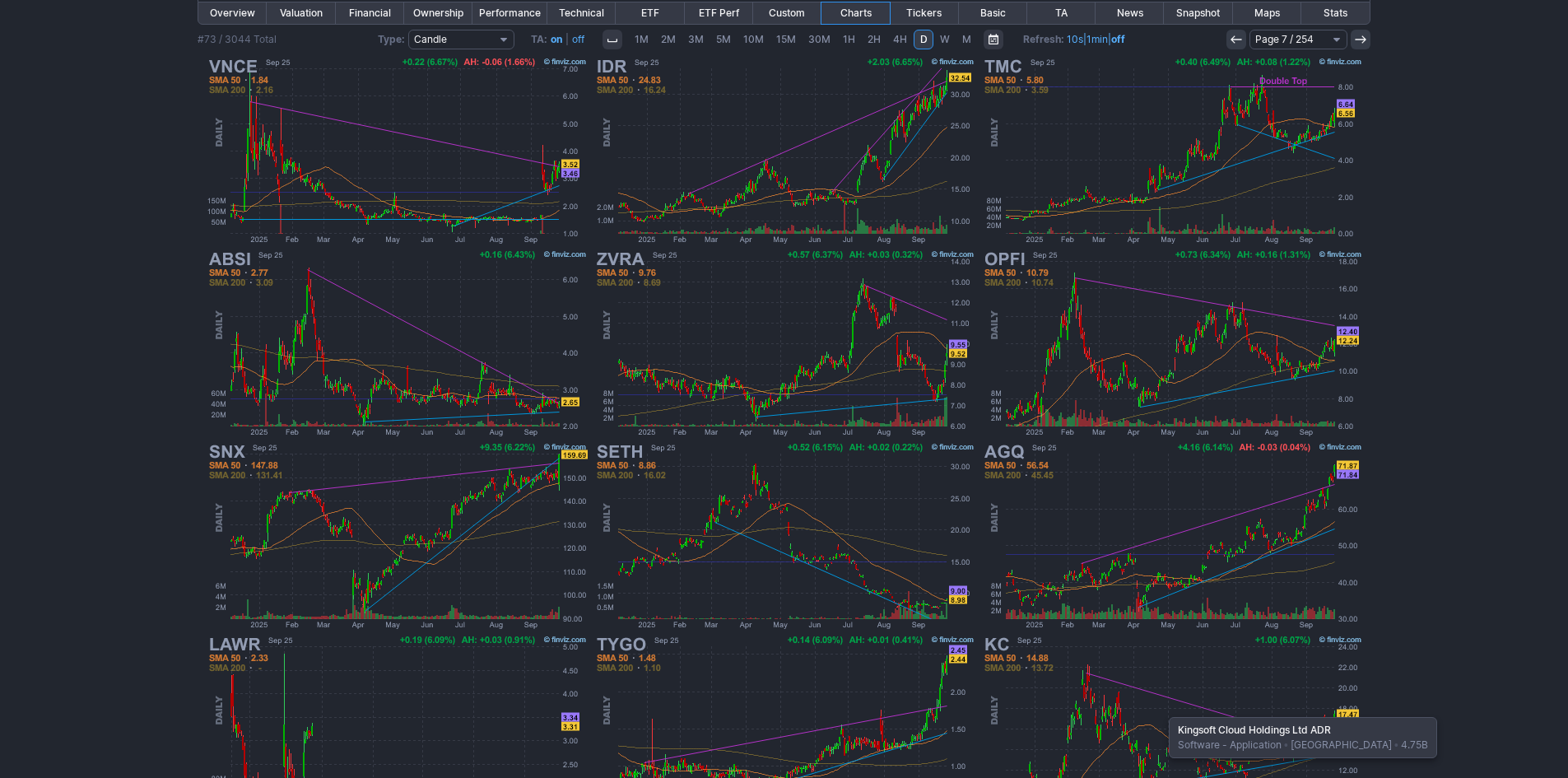
scroll to position [339, 0]
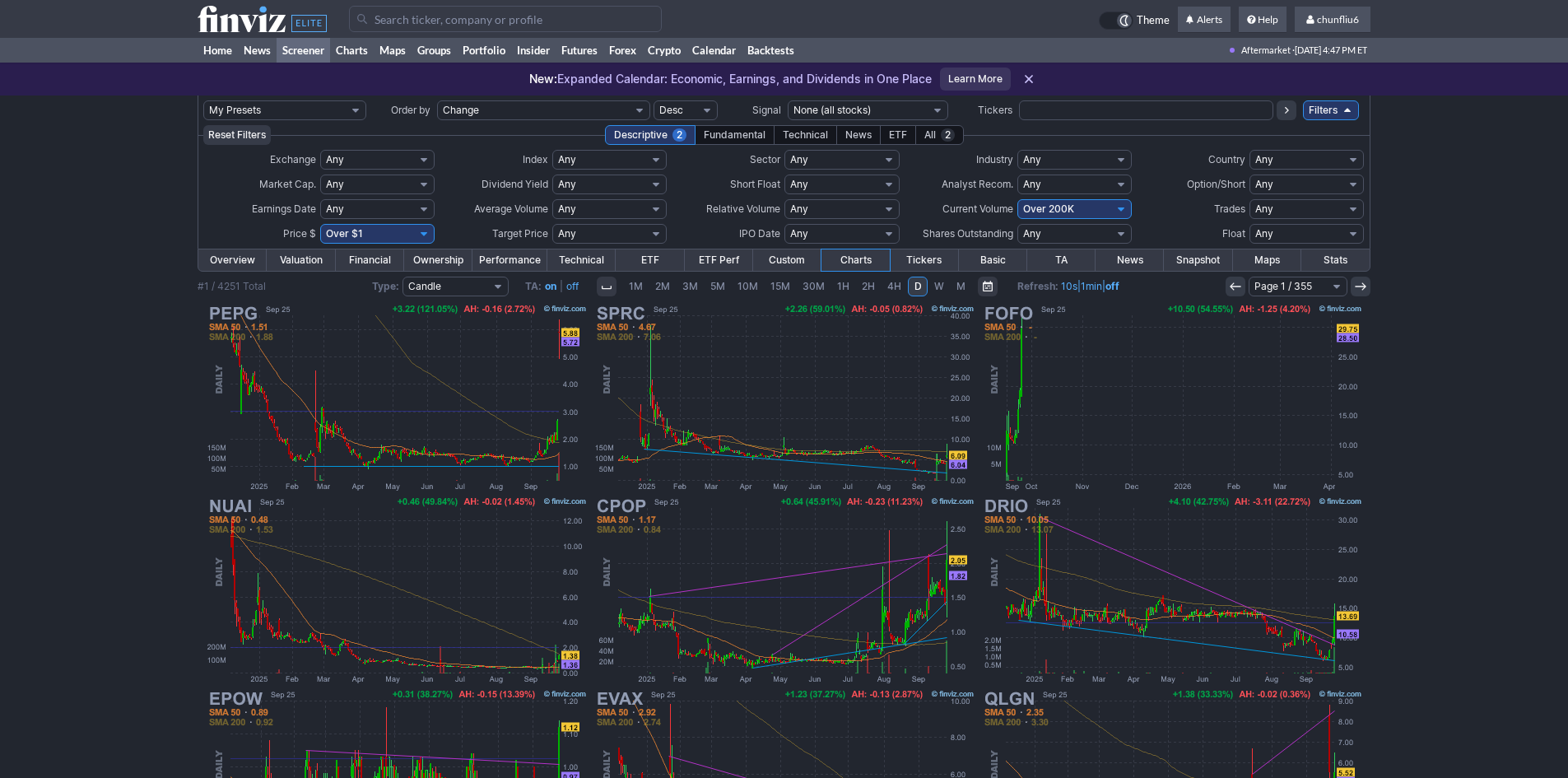
click at [390, 16] on input "Search" at bounding box center [505, 19] width 313 height 26
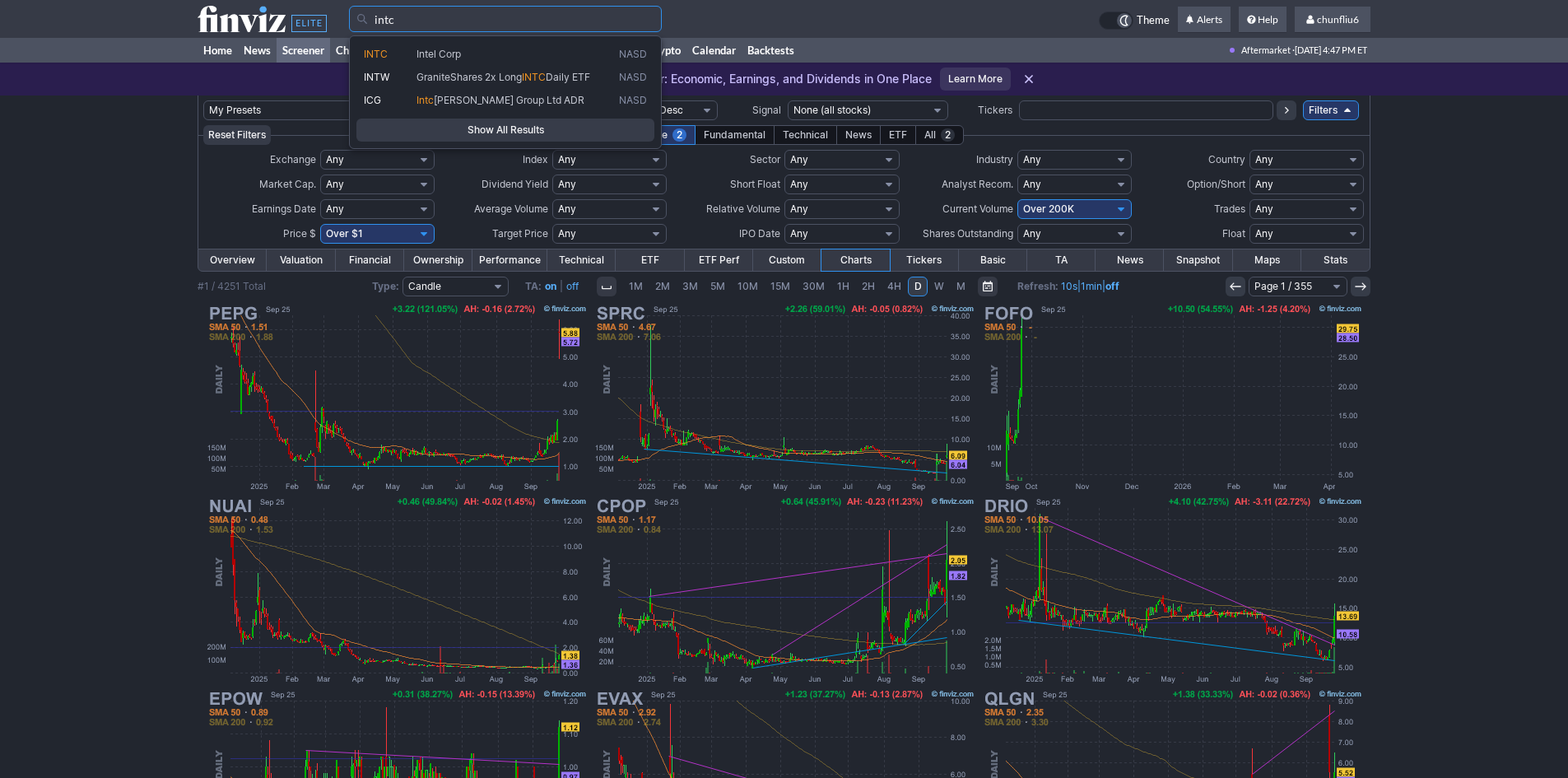
type input "intc"
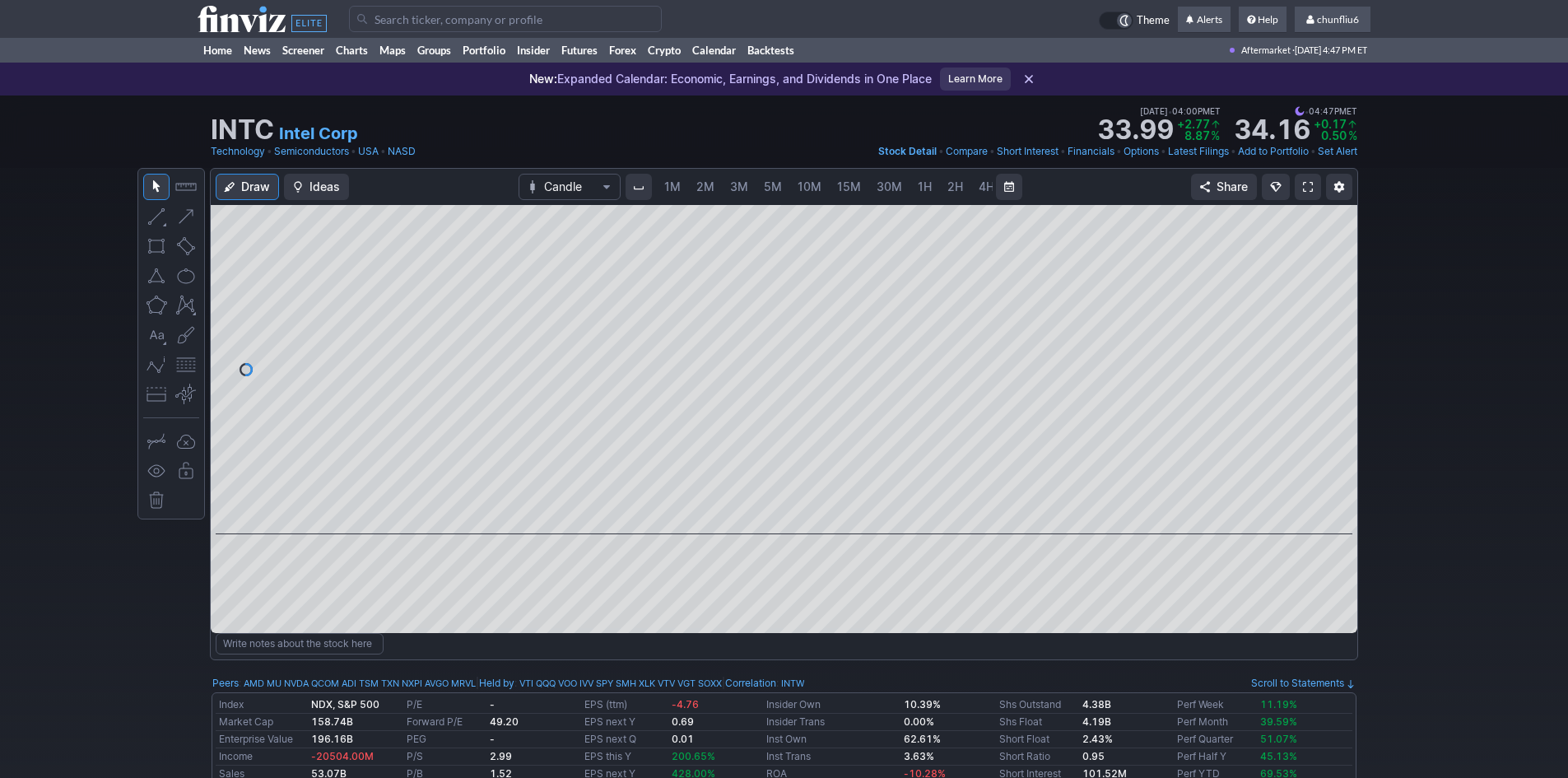
scroll to position [0, 89]
drag, startPoint x: 1337, startPoint y: 277, endPoint x: 1334, endPoint y: 353, distance: 76.1
click at [1334, 353] on div at bounding box center [1340, 365] width 34 height 288
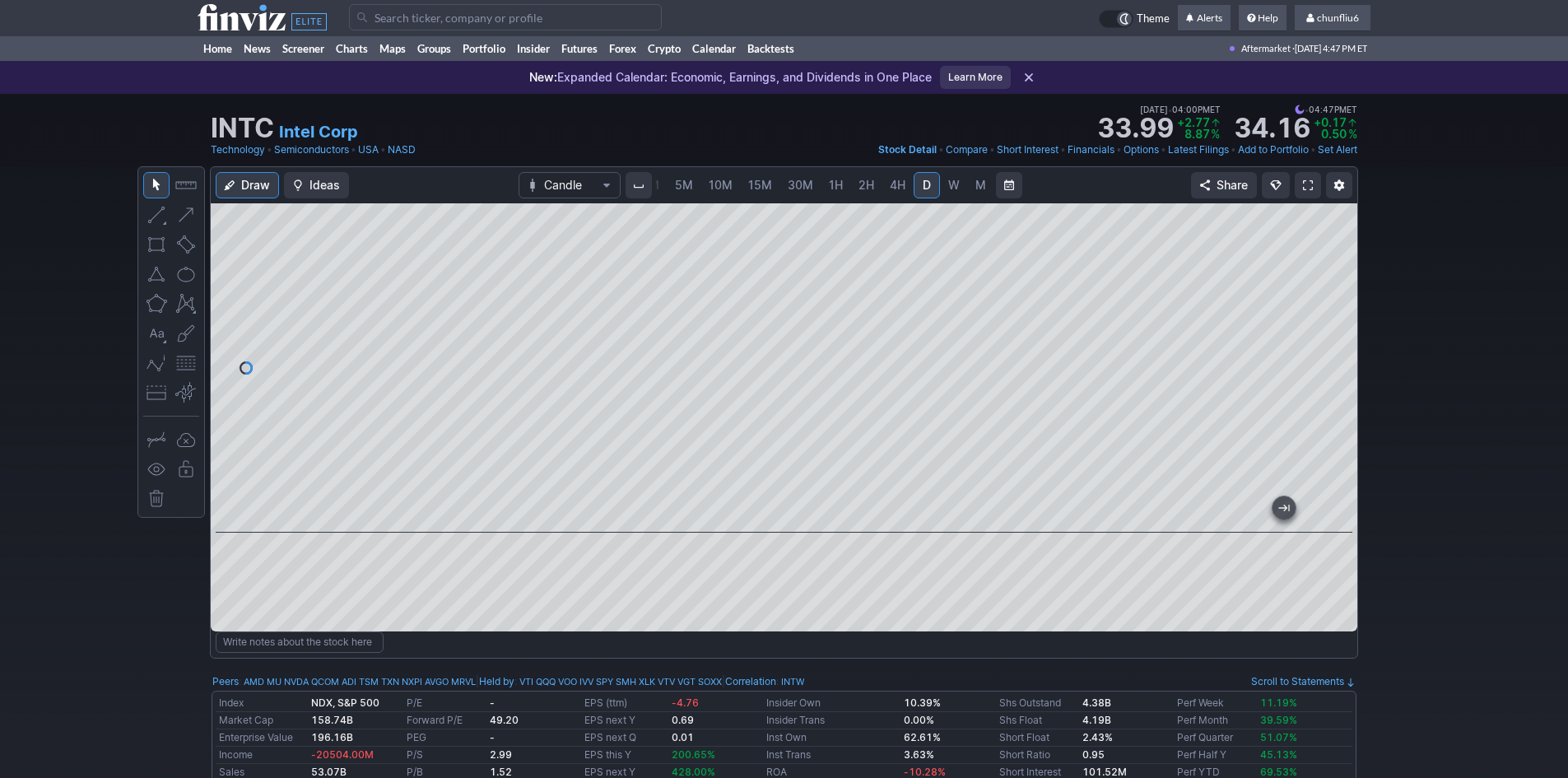
scroll to position [0, 0]
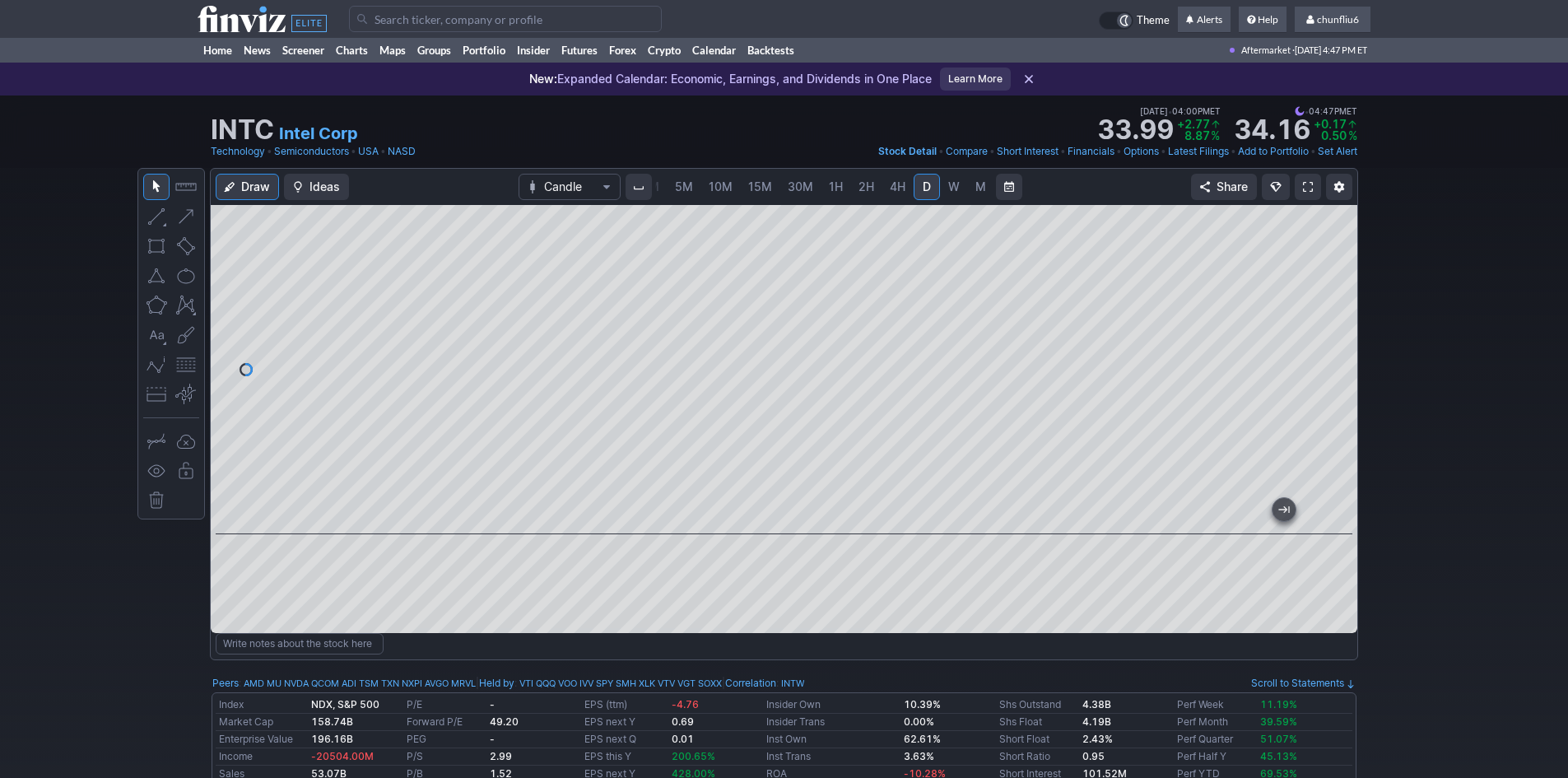
click at [1308, 182] on span at bounding box center [1307, 186] width 10 height 13
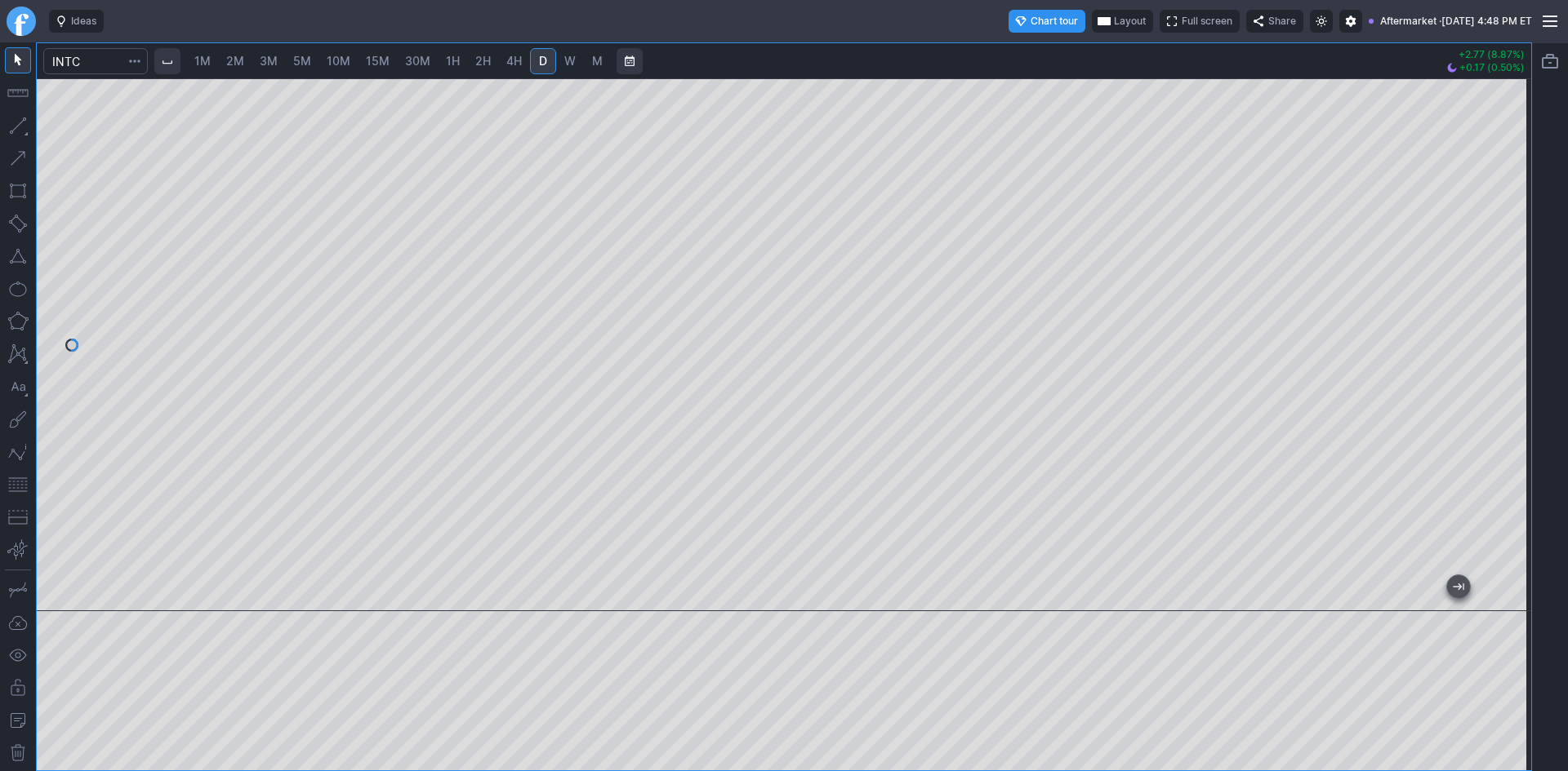
click at [1486, 378] on div at bounding box center [784, 344] width 1494 height 533
drag, startPoint x: 1516, startPoint y: 232, endPoint x: 1506, endPoint y: 311, distance: 79.6
click at [1506, 311] on div at bounding box center [1513, 341] width 34 height 492
click at [22, 483] on button "button" at bounding box center [17, 485] width 26 height 26
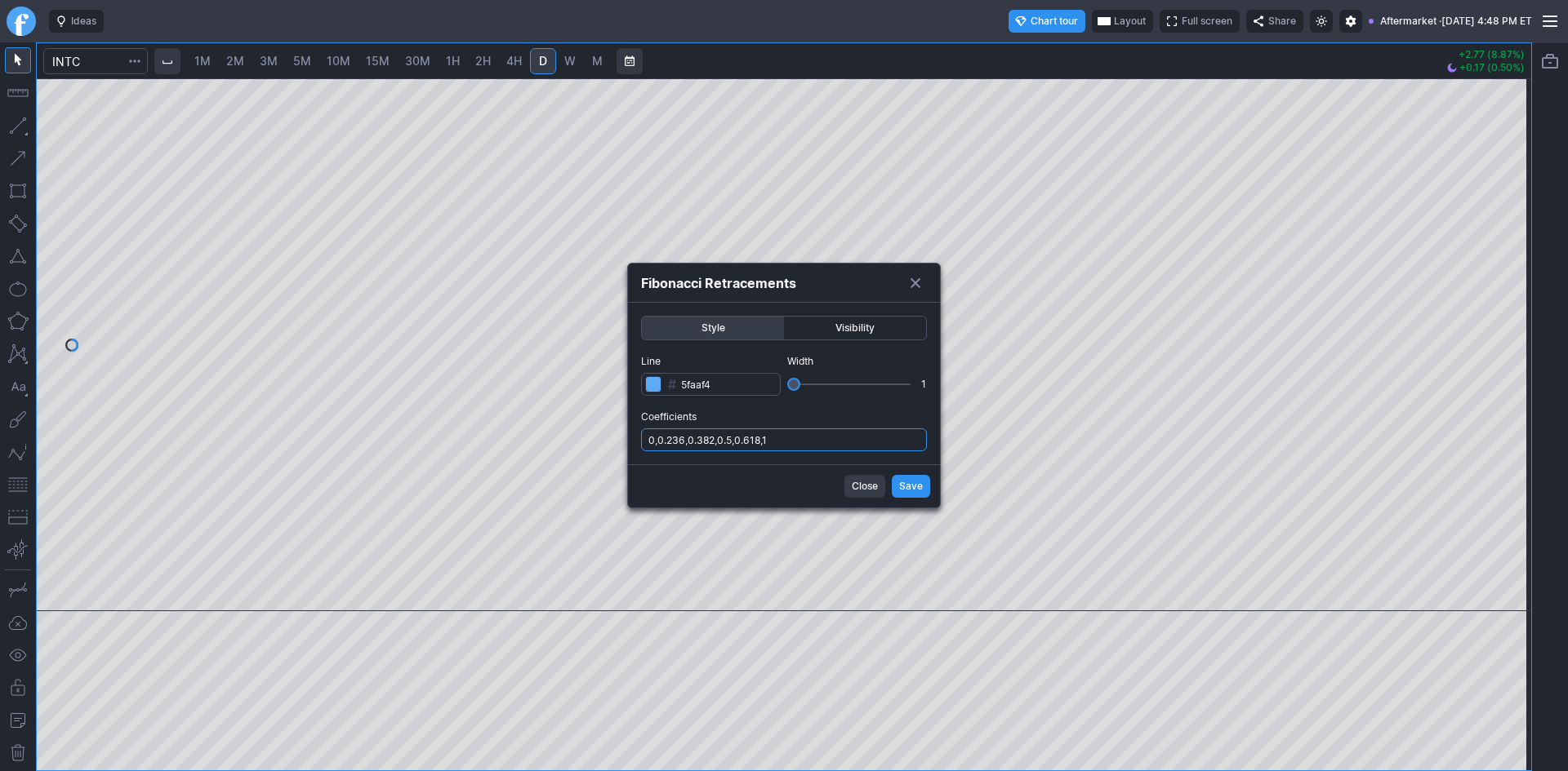
click at [783, 433] on input "0,0.236,0.382,0.5,0.618,1" at bounding box center [783, 440] width 286 height 23
type input "0,0.236,0.382,0.5,0.618,1,.786"
click at [910, 482] on span "Save" at bounding box center [911, 486] width 23 height 16
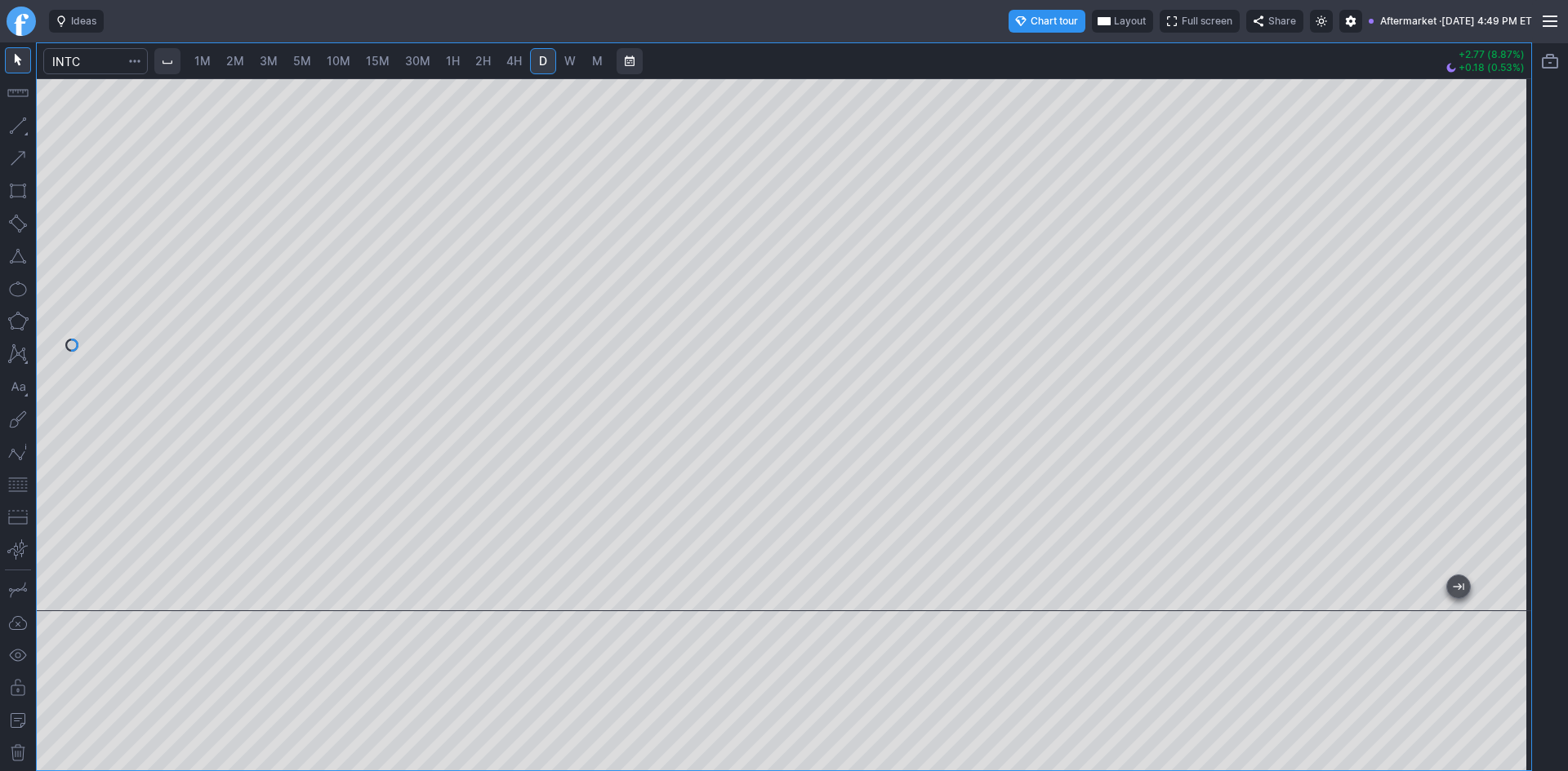
drag, startPoint x: 1502, startPoint y: 298, endPoint x: 1510, endPoint y: 282, distance: 17.9
click at [1510, 282] on div at bounding box center [1513, 341] width 34 height 492
drag, startPoint x: 1506, startPoint y: 208, endPoint x: 1501, endPoint y: 220, distance: 13.0
click at [1501, 220] on div at bounding box center [1513, 341] width 34 height 492
click at [1513, 176] on div at bounding box center [1513, 341] width 34 height 492
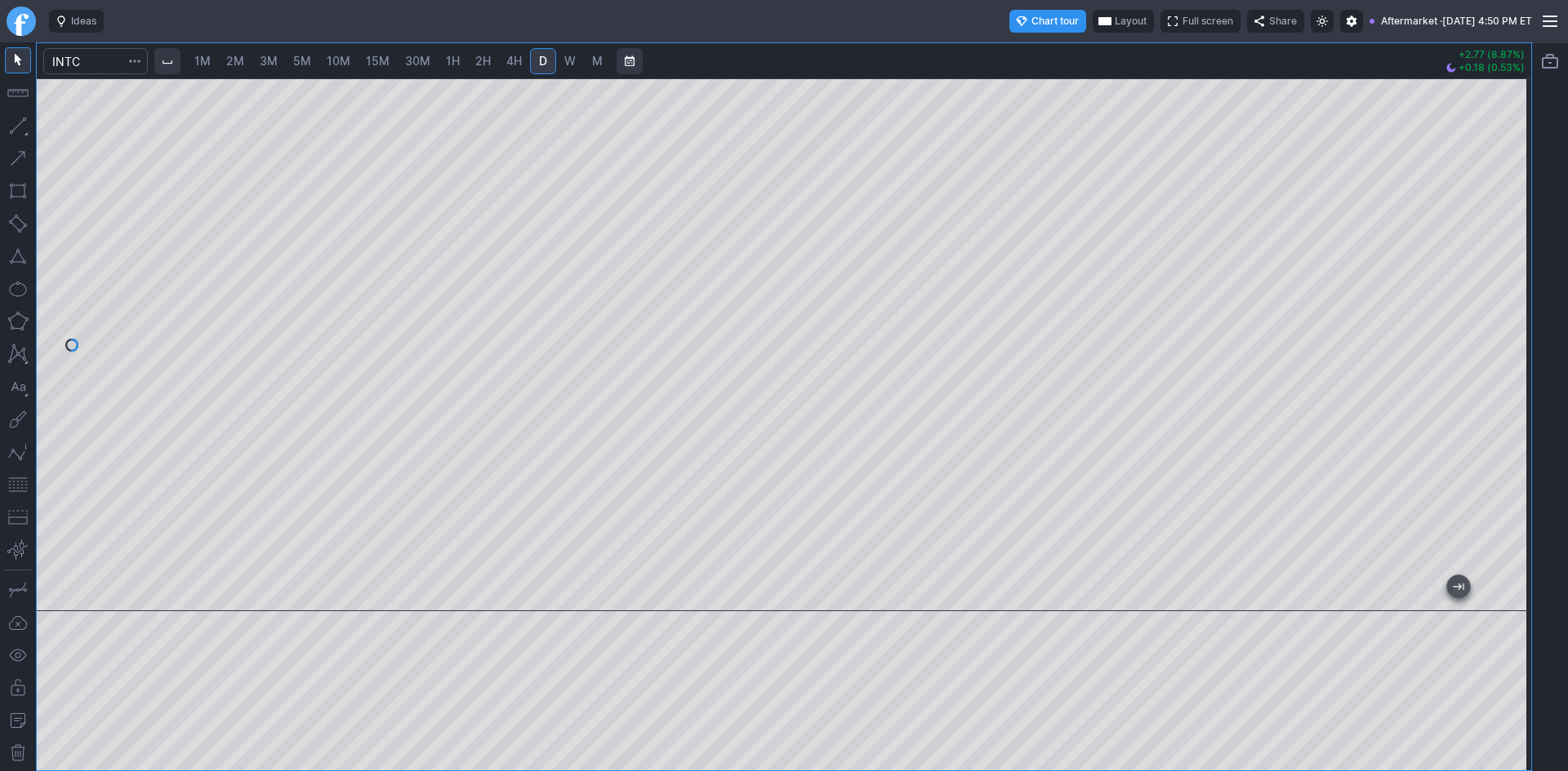
drag, startPoint x: 1506, startPoint y: 269, endPoint x: 1510, endPoint y: 328, distance: 59.1
click at [1510, 328] on div at bounding box center [1513, 341] width 34 height 492
click at [273, 60] on span "3M" at bounding box center [268, 61] width 18 height 14
click at [1454, 234] on div at bounding box center [784, 344] width 1494 height 533
click at [426, 61] on span "30M" at bounding box center [417, 61] width 25 height 14
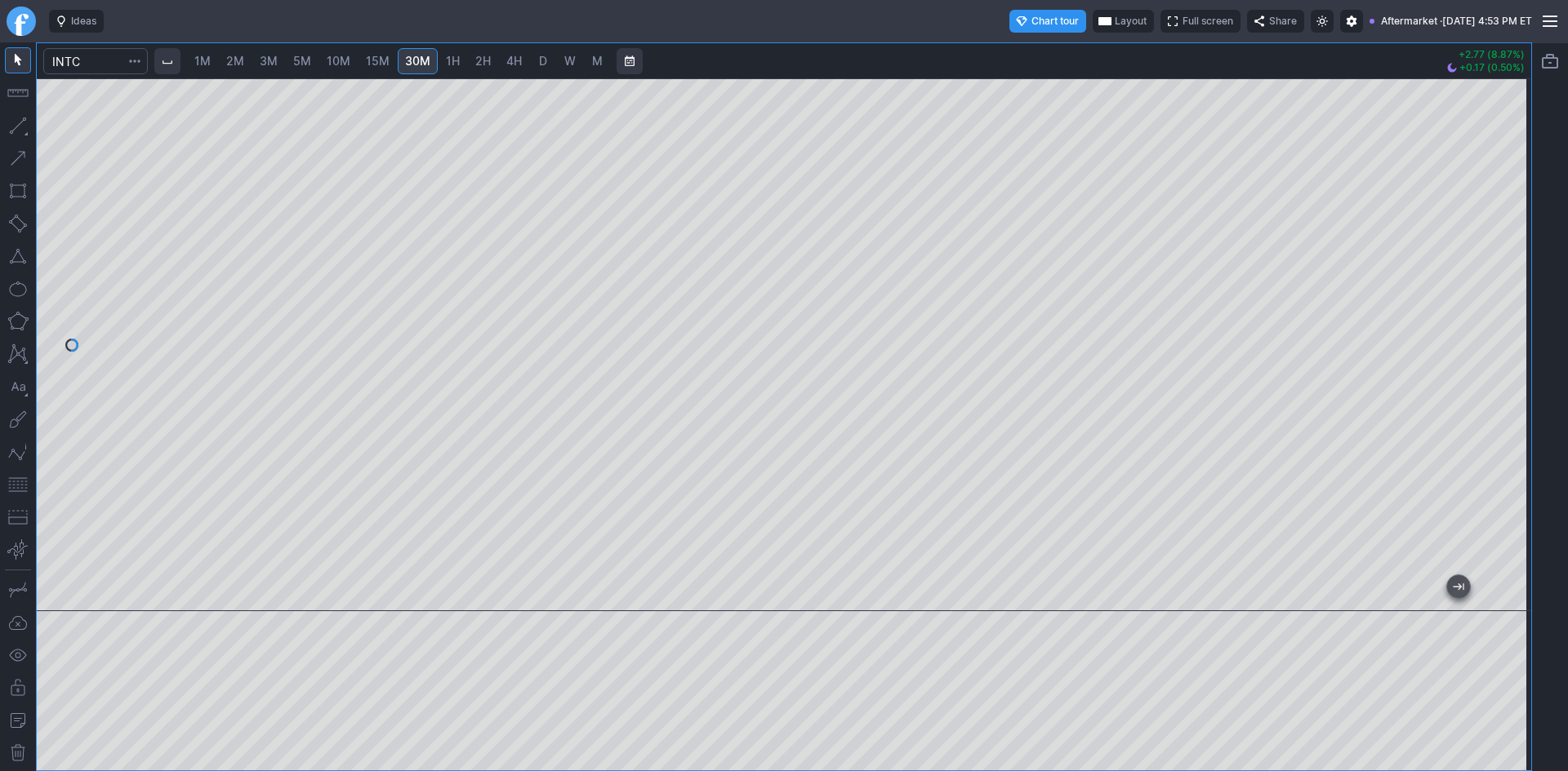
drag, startPoint x: 1518, startPoint y: 186, endPoint x: 1506, endPoint y: 320, distance: 134.5
click at [1506, 320] on div at bounding box center [1513, 341] width 34 height 492
drag, startPoint x: 23, startPoint y: 484, endPoint x: 39, endPoint y: 477, distance: 17.5
click at [23, 483] on button "button" at bounding box center [17, 485] width 26 height 26
